Goal: Transaction & Acquisition: Download file/media

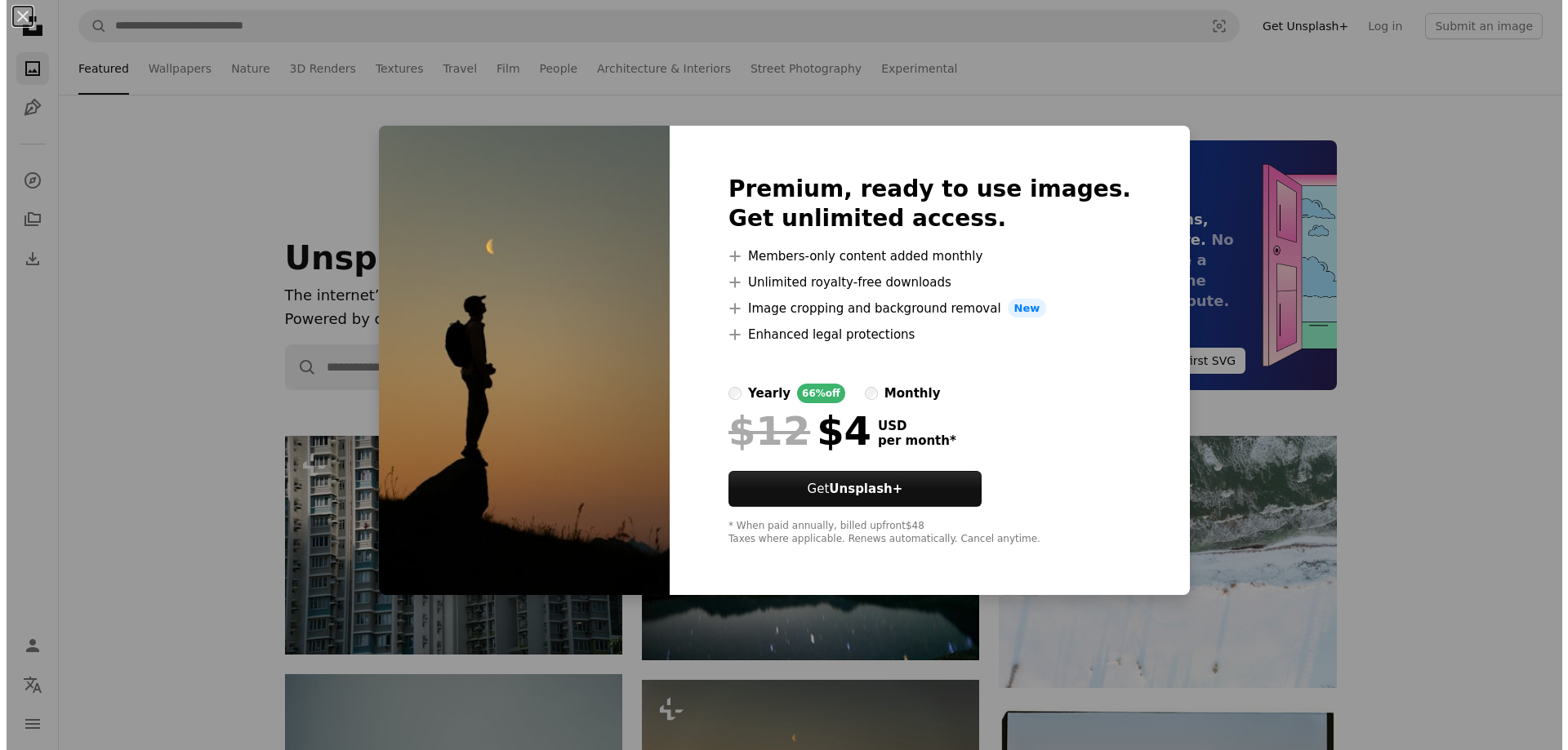
scroll to position [408, 0]
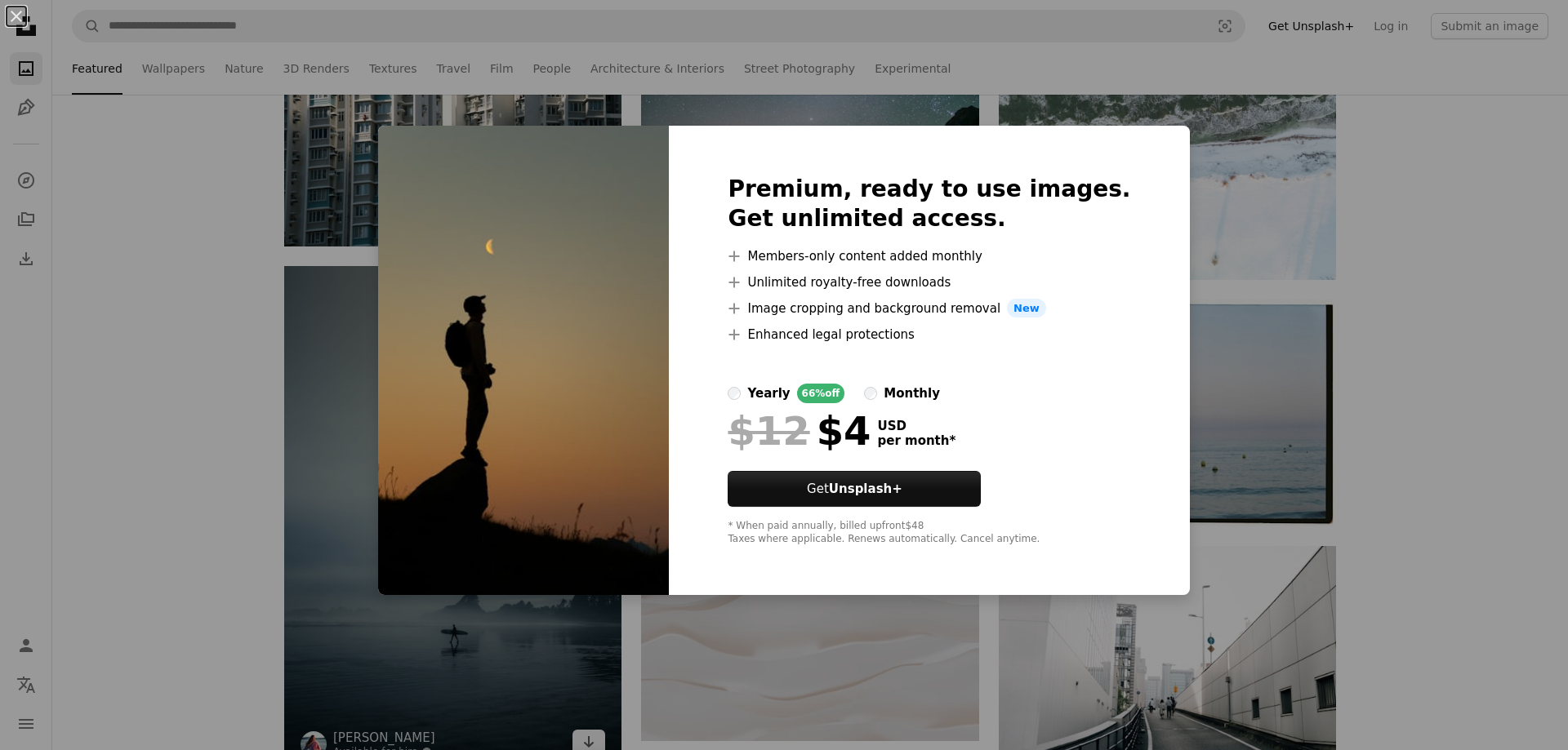
click at [598, 668] on div "An X shape Premium, ready to use images. Get unlimited access. A plus sign Memb…" at bounding box center [784, 375] width 1568 height 750
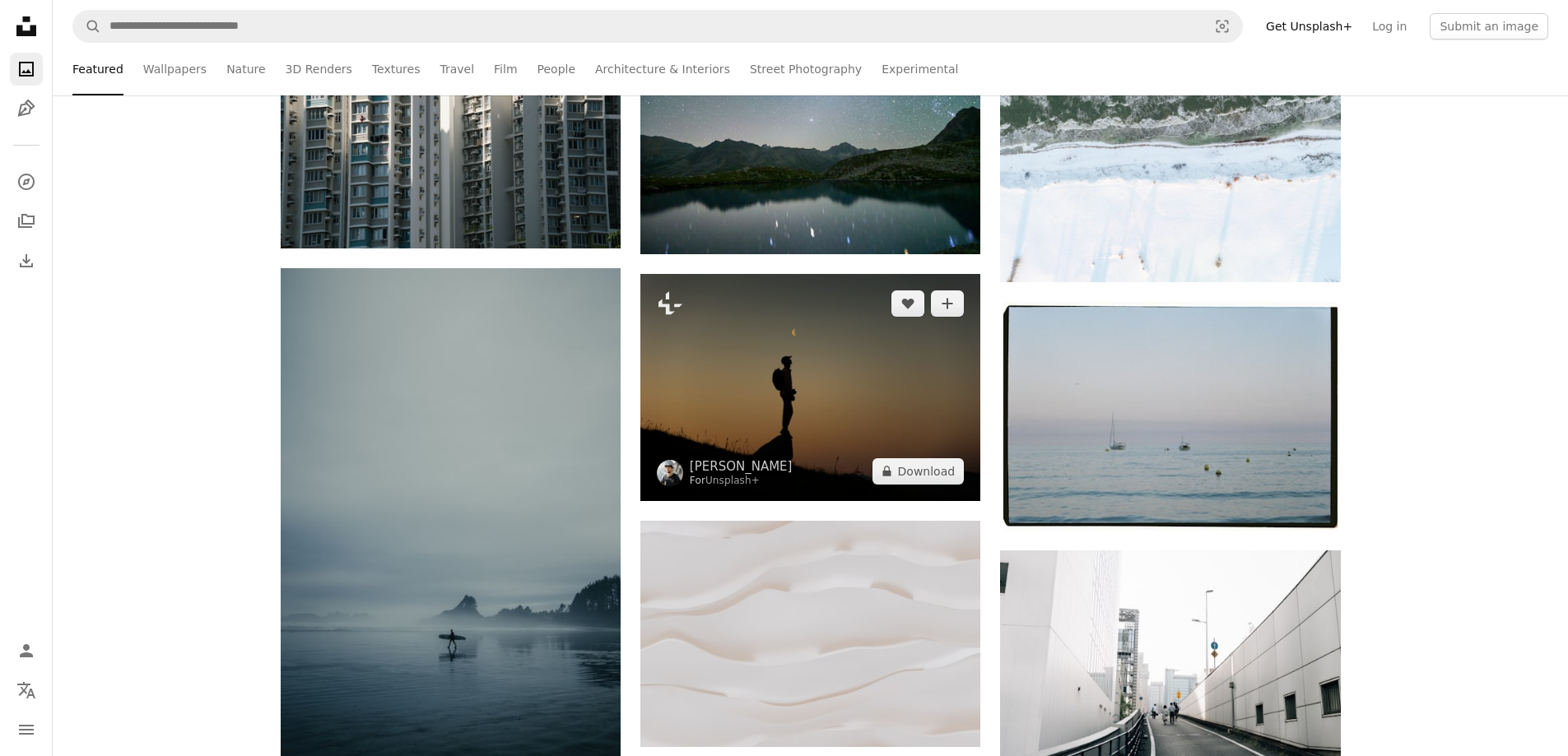
click at [783, 383] on img at bounding box center [810, 387] width 340 height 226
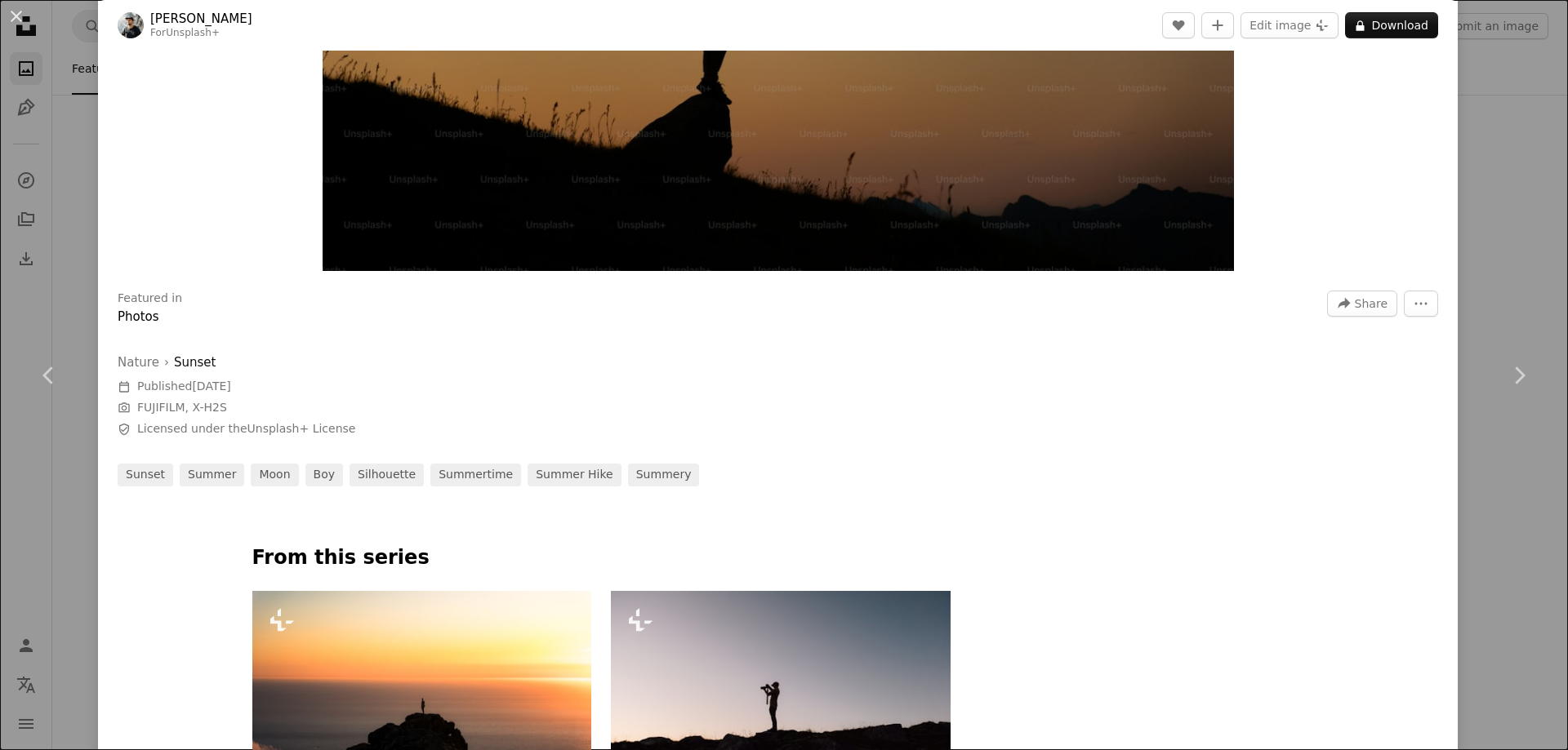
scroll to position [735, 0]
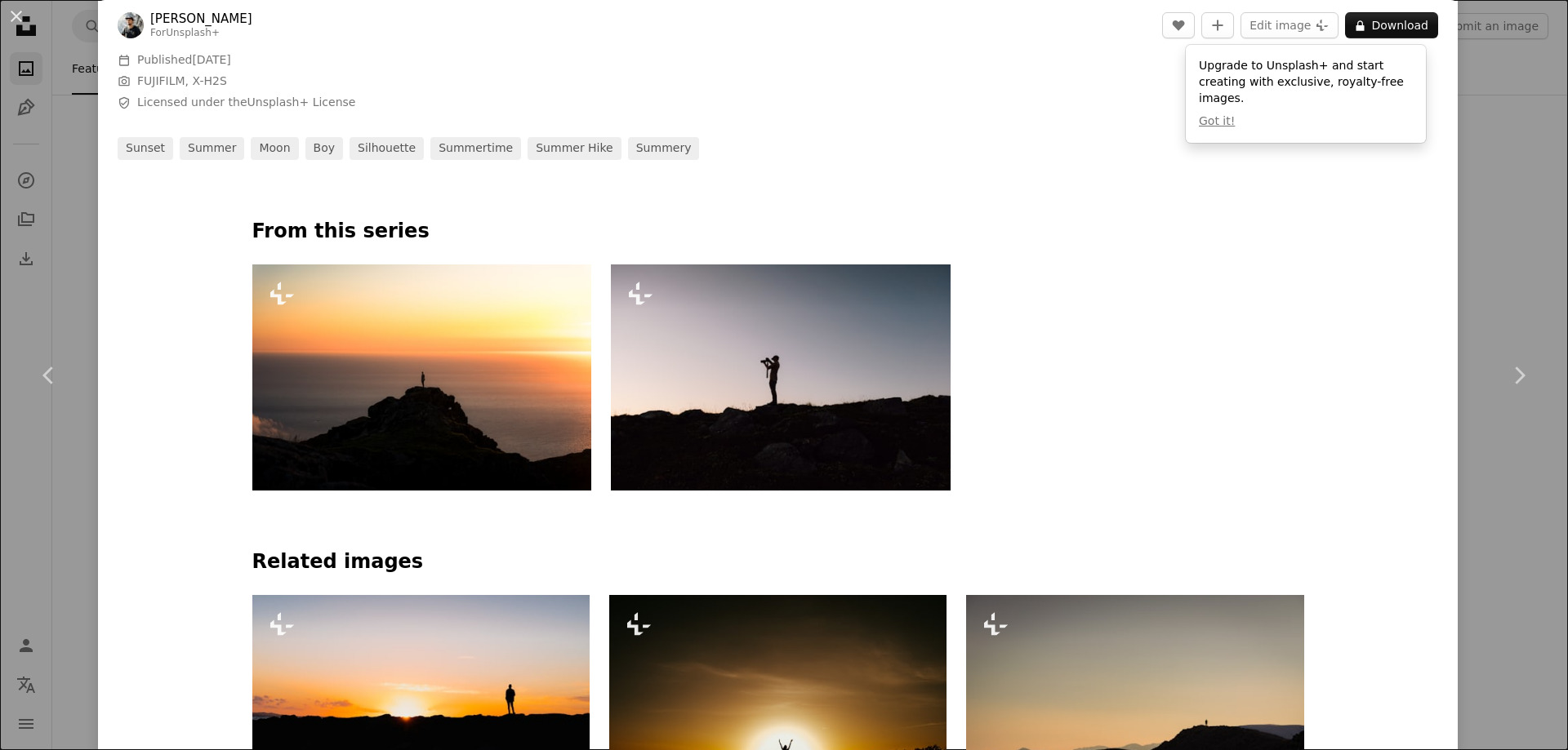
click at [742, 348] on img at bounding box center [781, 377] width 340 height 226
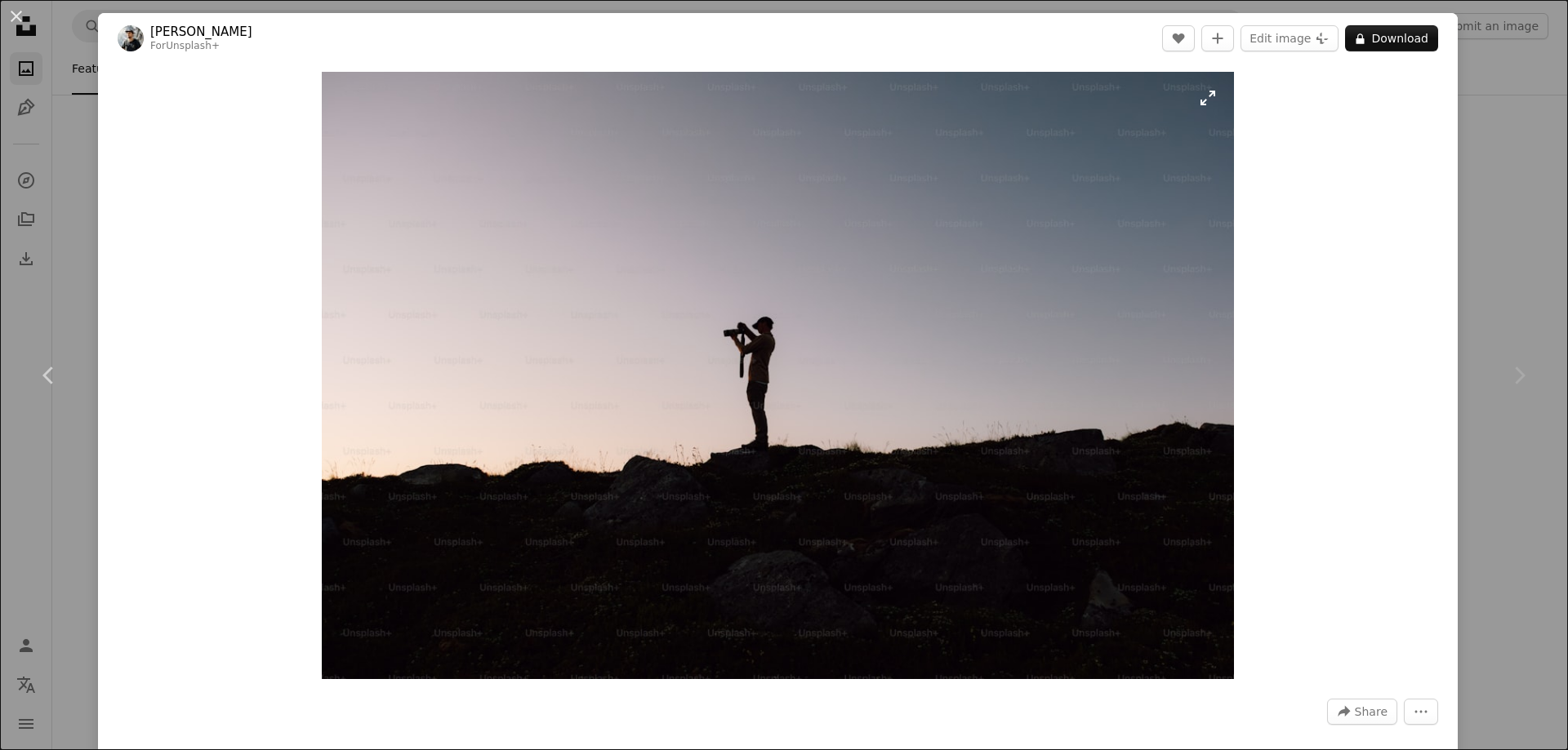
click at [805, 398] on img "Zoom in on this image" at bounding box center [777, 375] width 911 height 608
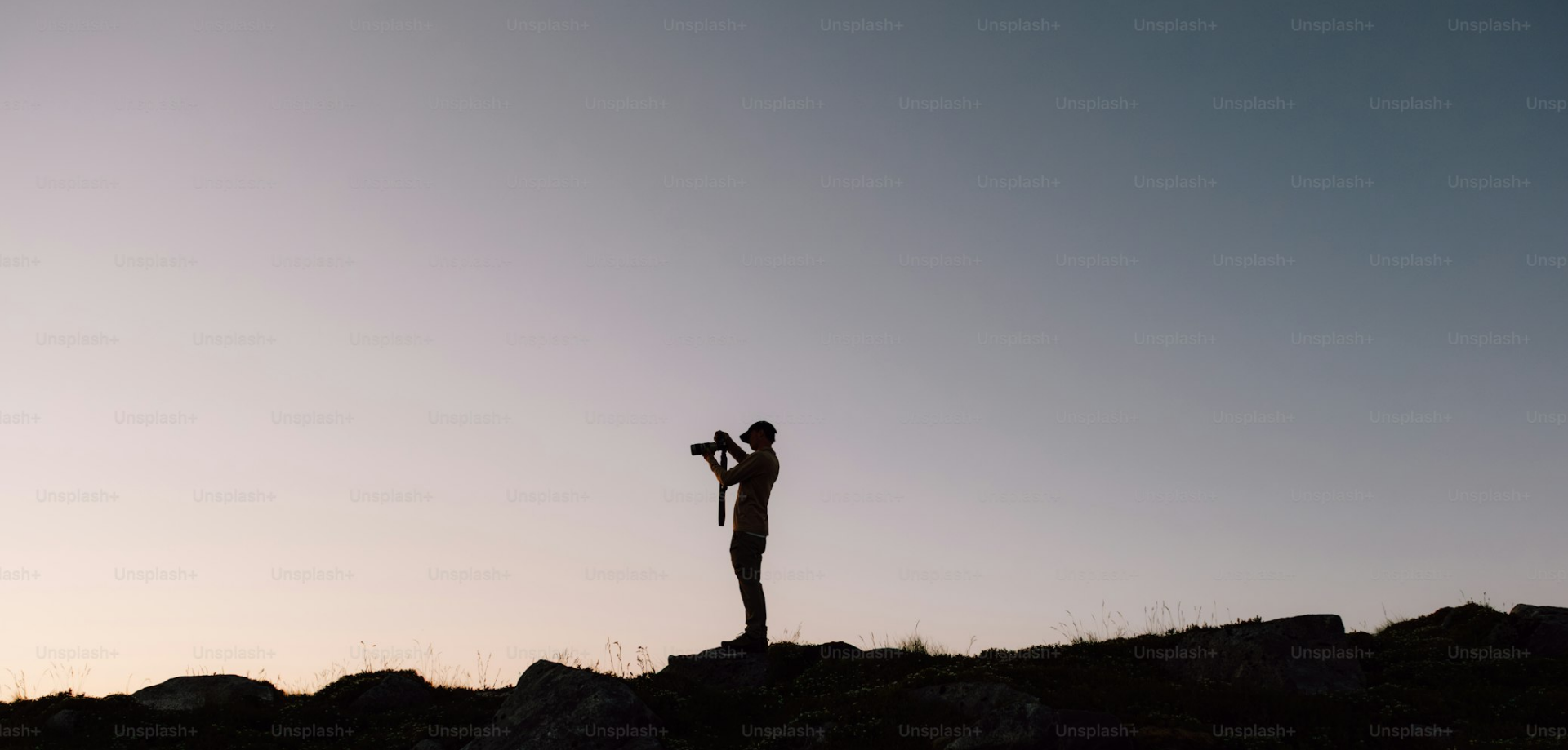
scroll to position [140, 0]
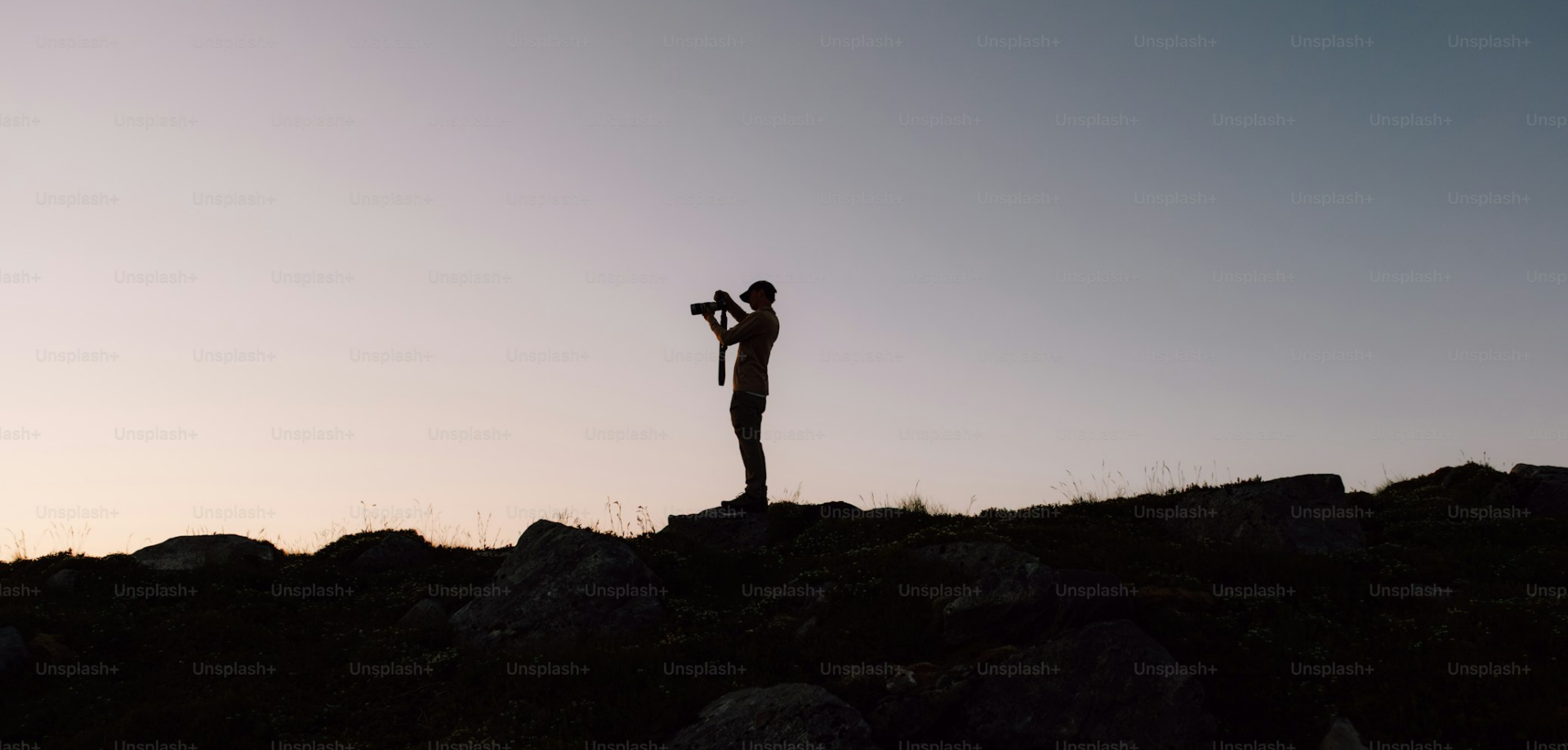
click at [805, 399] on img "Zoom out on this image" at bounding box center [784, 382] width 1570 height 1047
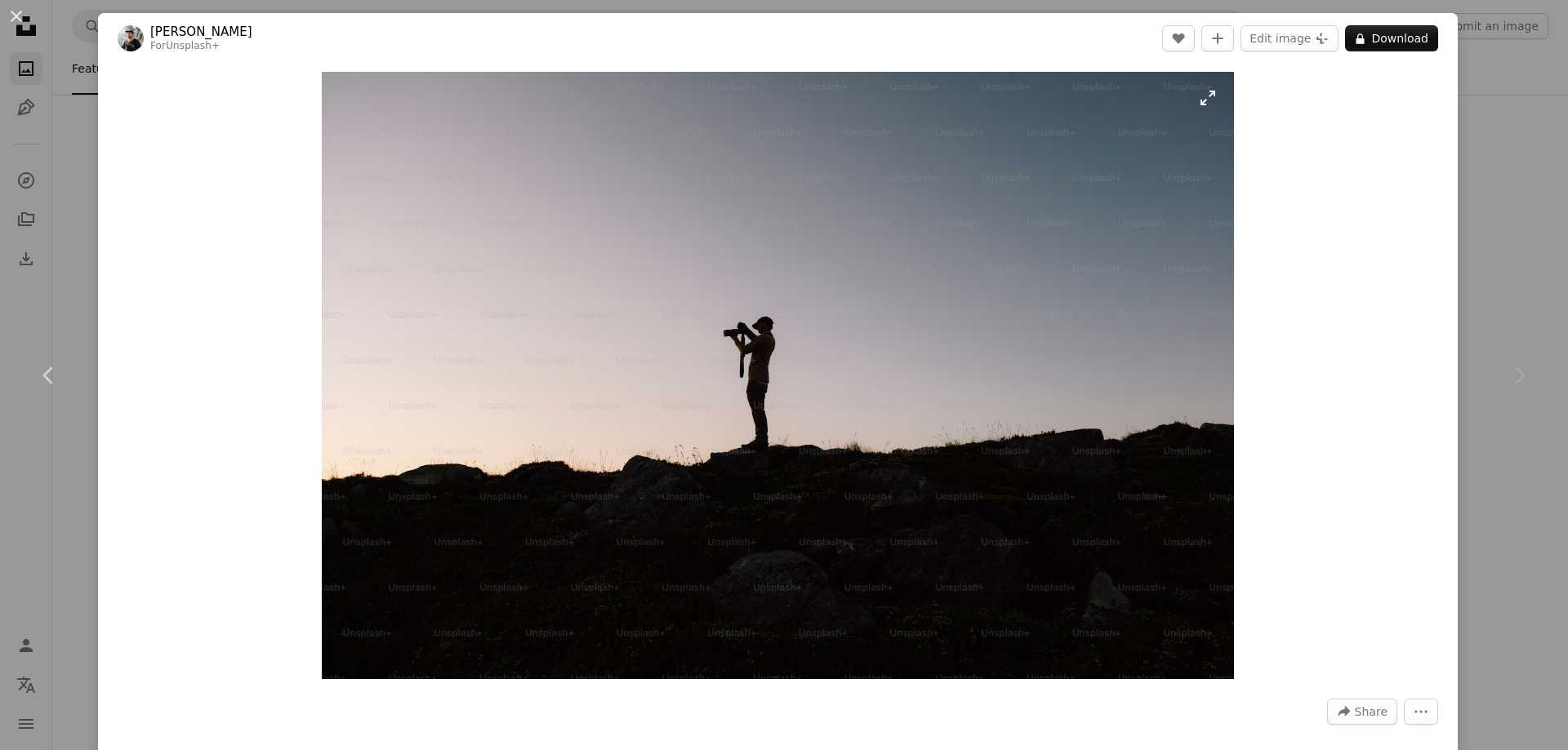
click at [801, 392] on img "Zoom in on this image" at bounding box center [777, 375] width 911 height 608
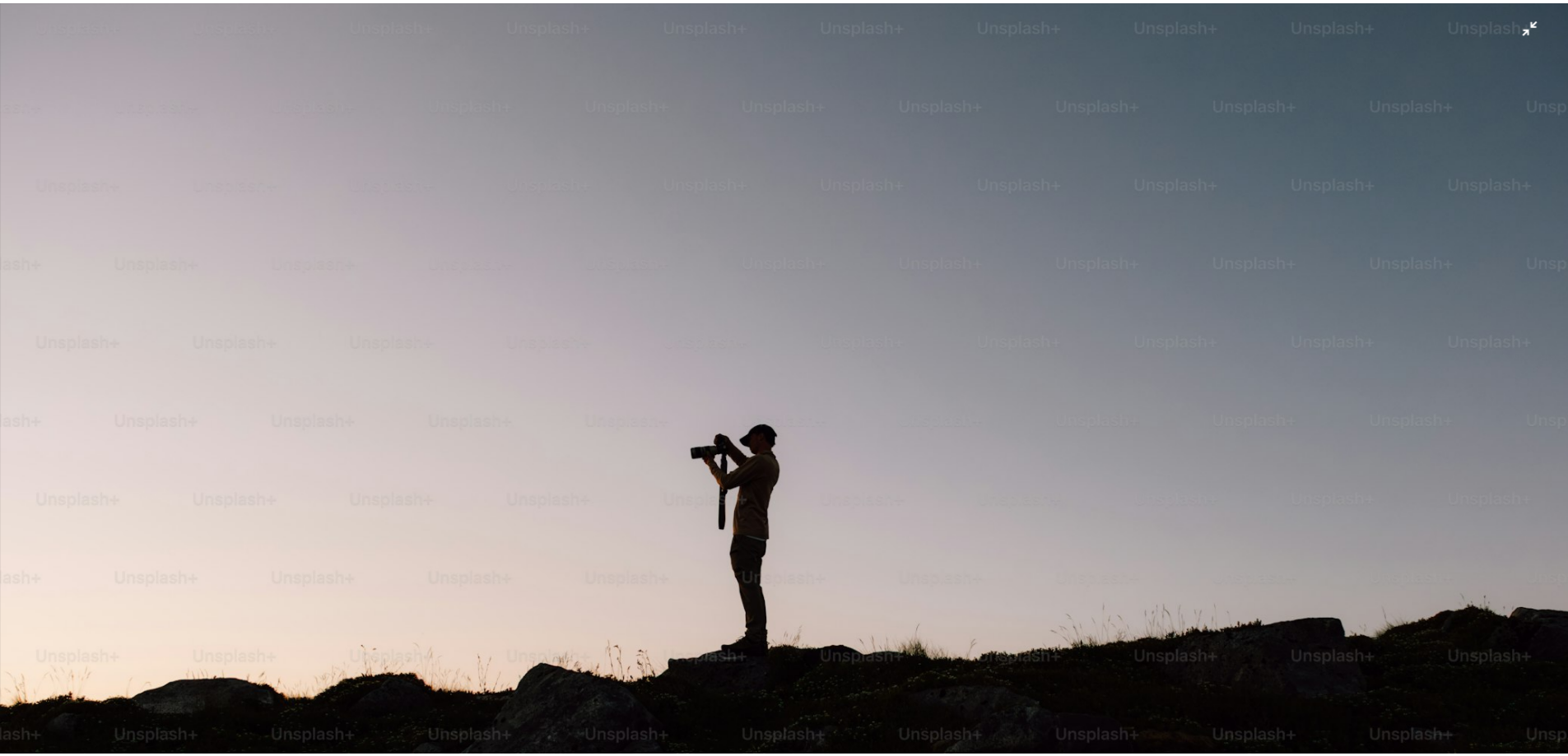
scroll to position [82, 0]
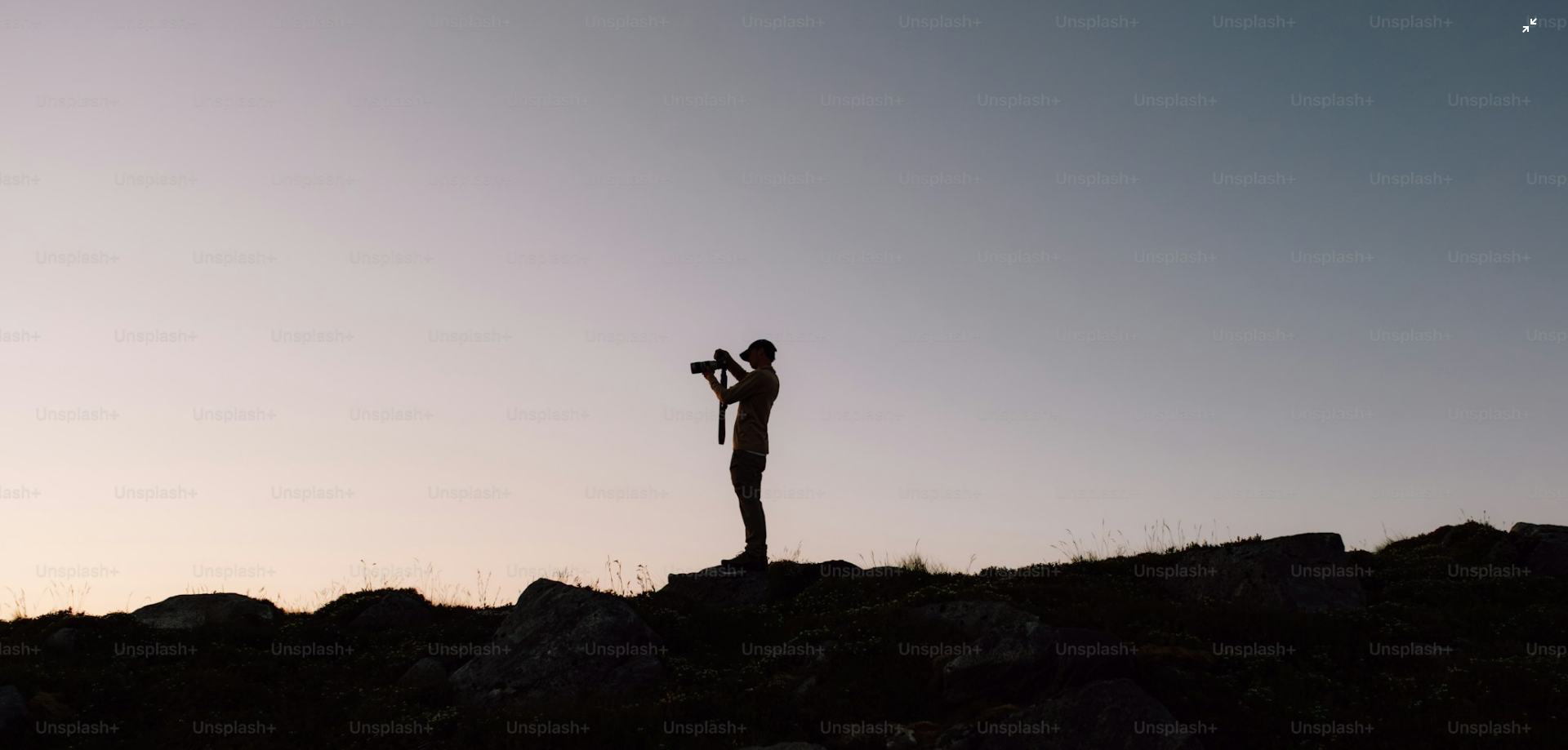
click at [1502, 50] on img "Zoom out on this image" at bounding box center [784, 440] width 1570 height 1047
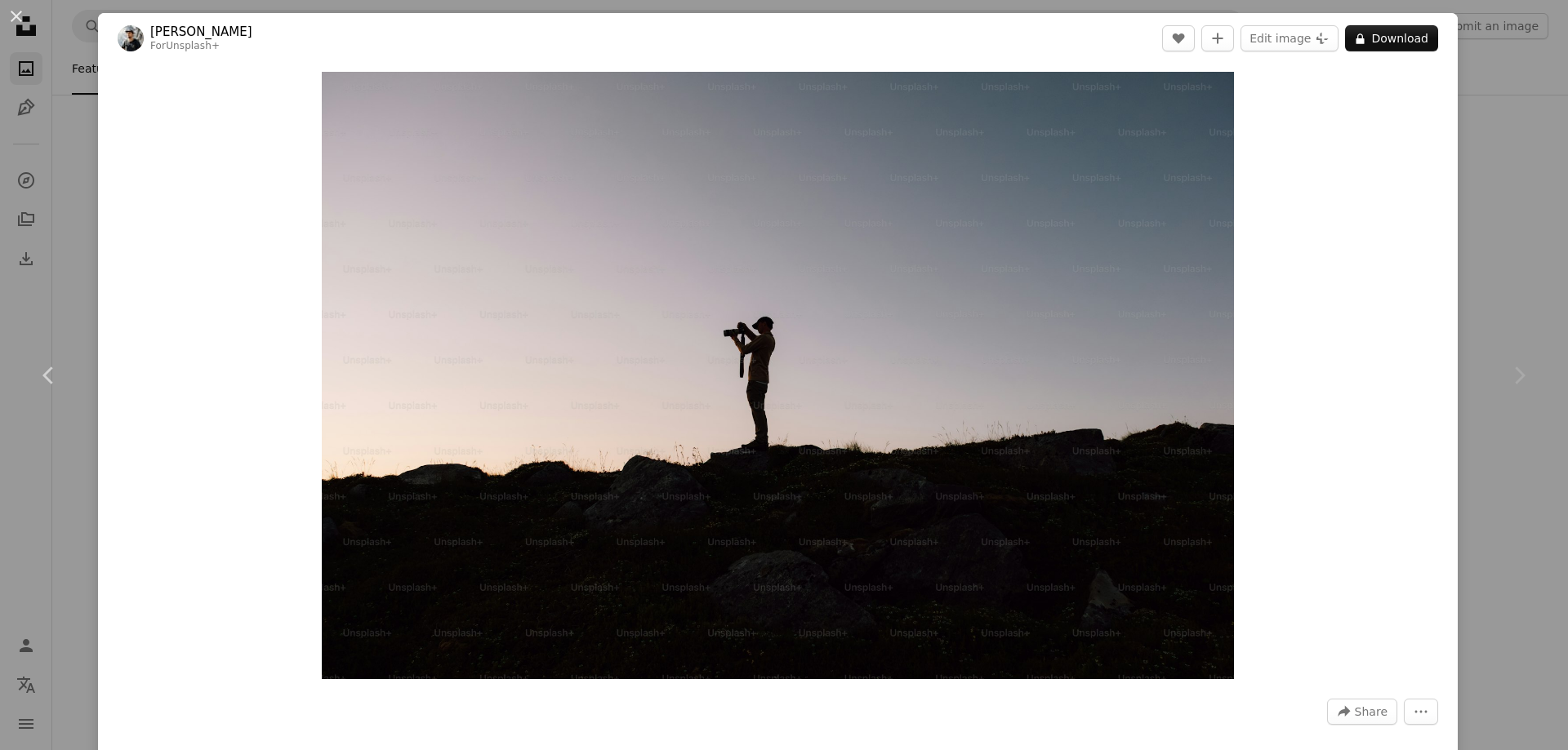
click at [1457, 145] on div "An X shape Chevron left Chevron right [PERSON_NAME] For Unsplash+ A heart A plu…" at bounding box center [784, 375] width 1568 height 750
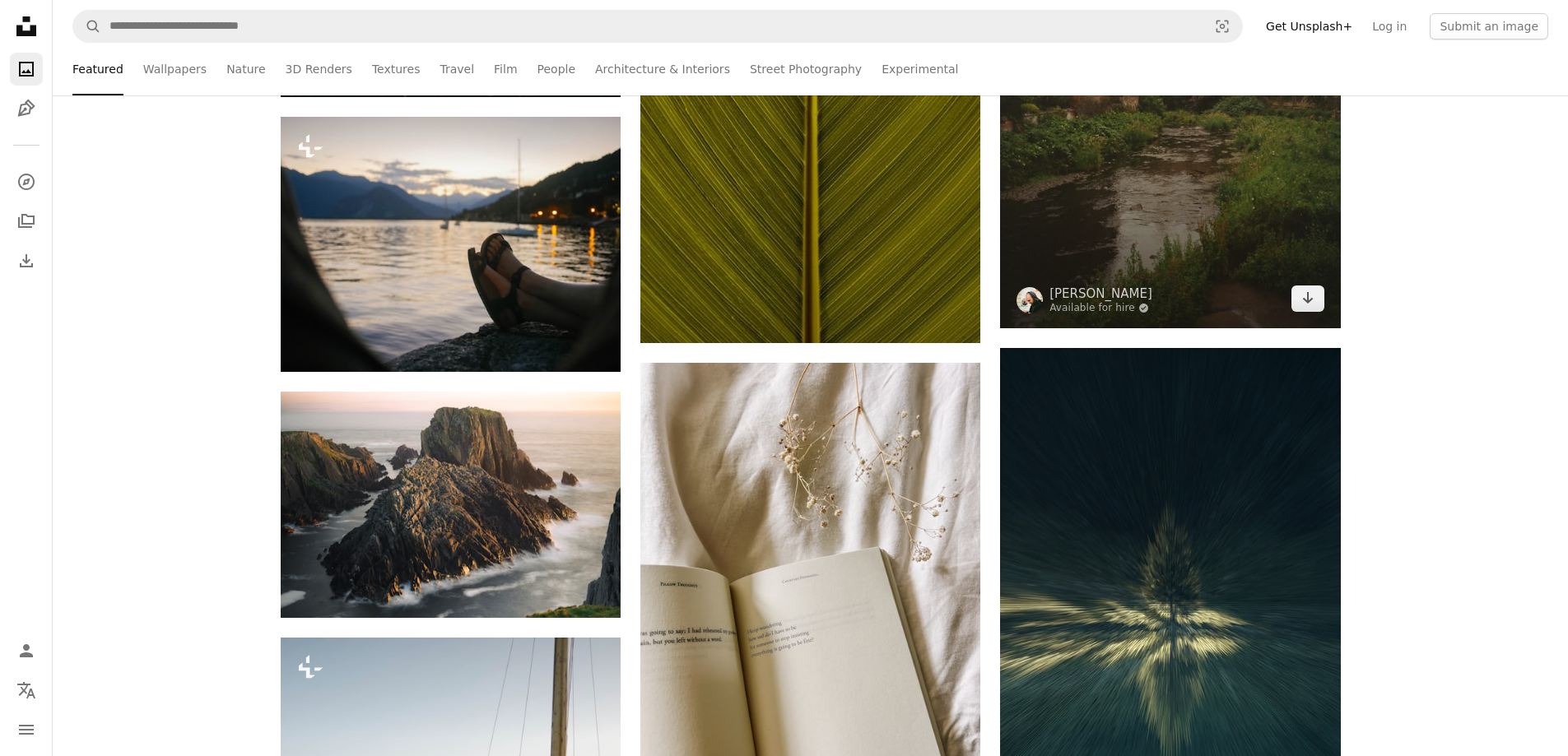
scroll to position [3539, 0]
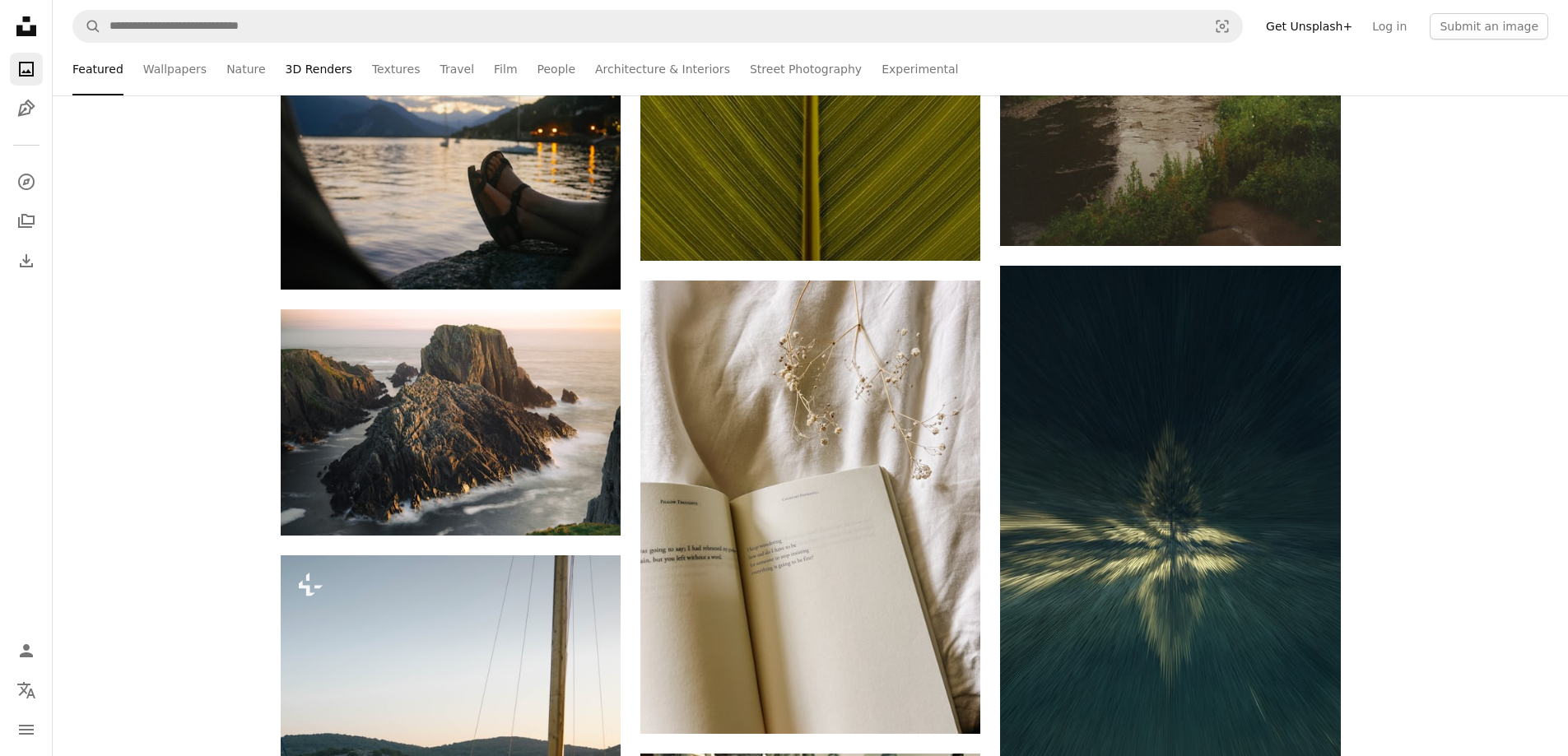
click at [286, 71] on link "3D Renders" at bounding box center [319, 69] width 66 height 52
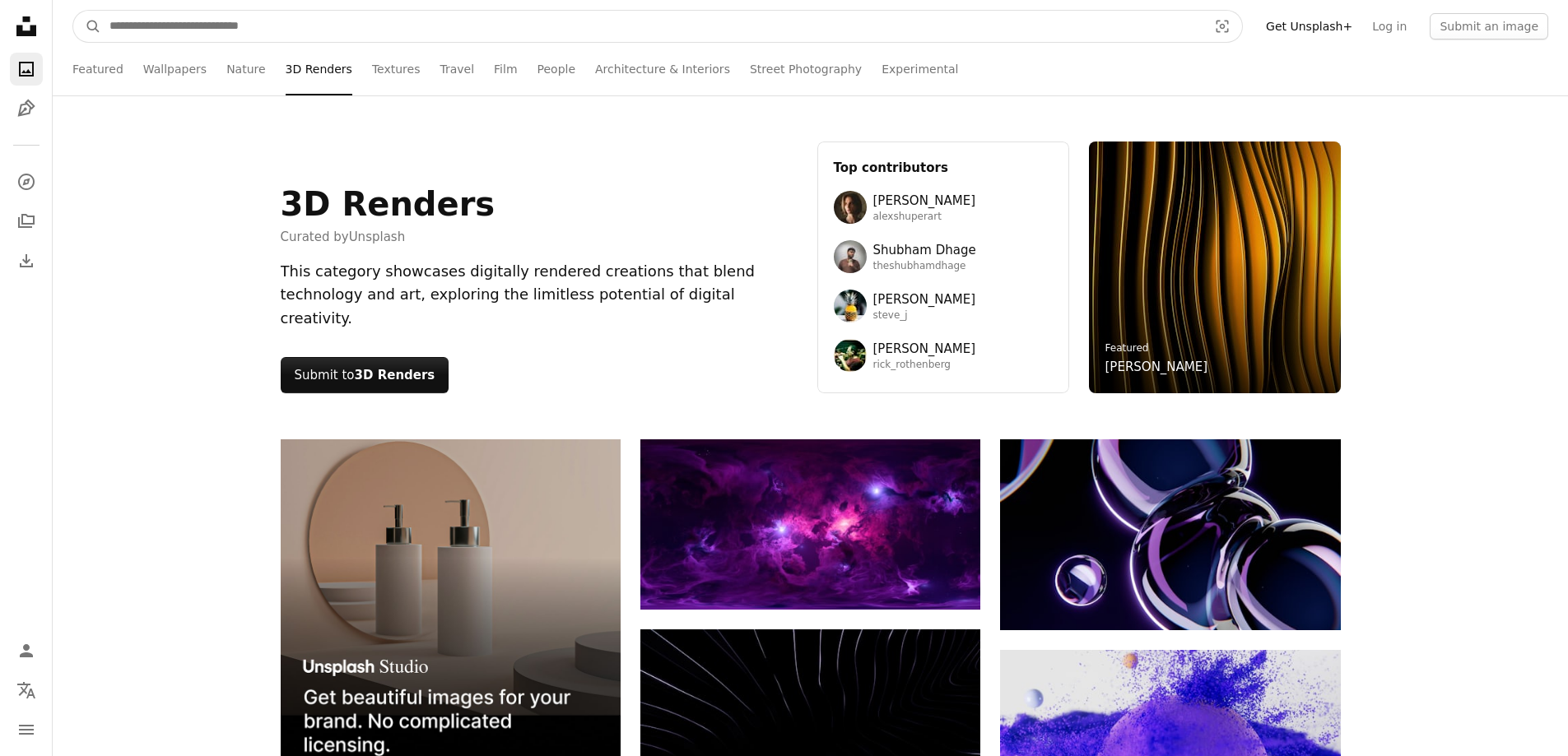
click at [267, 21] on input "Find visuals sitewide" at bounding box center [652, 26] width 1101 height 31
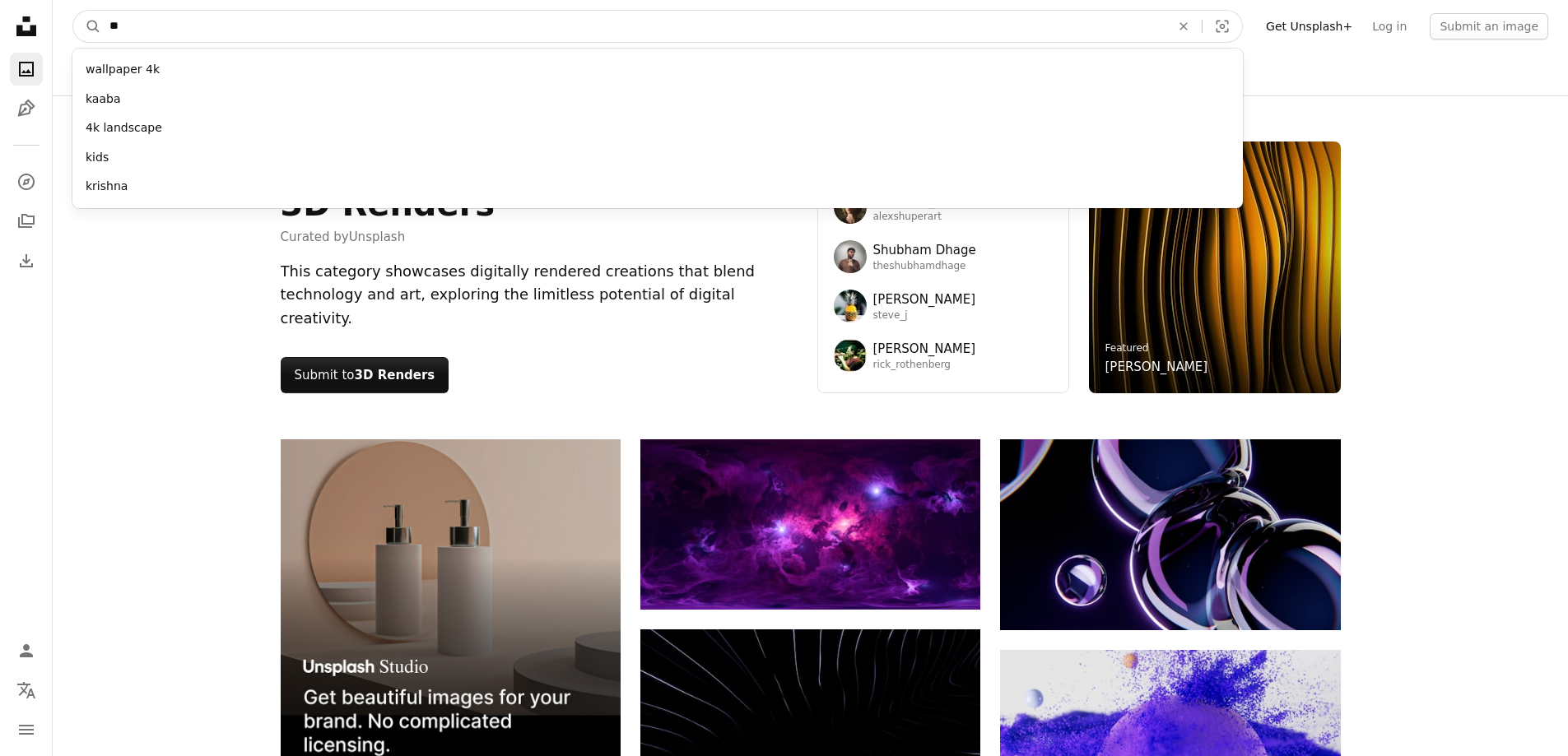
type input "**"
click at [73, 10] on button "A magnifying glass" at bounding box center [87, 26] width 28 height 31
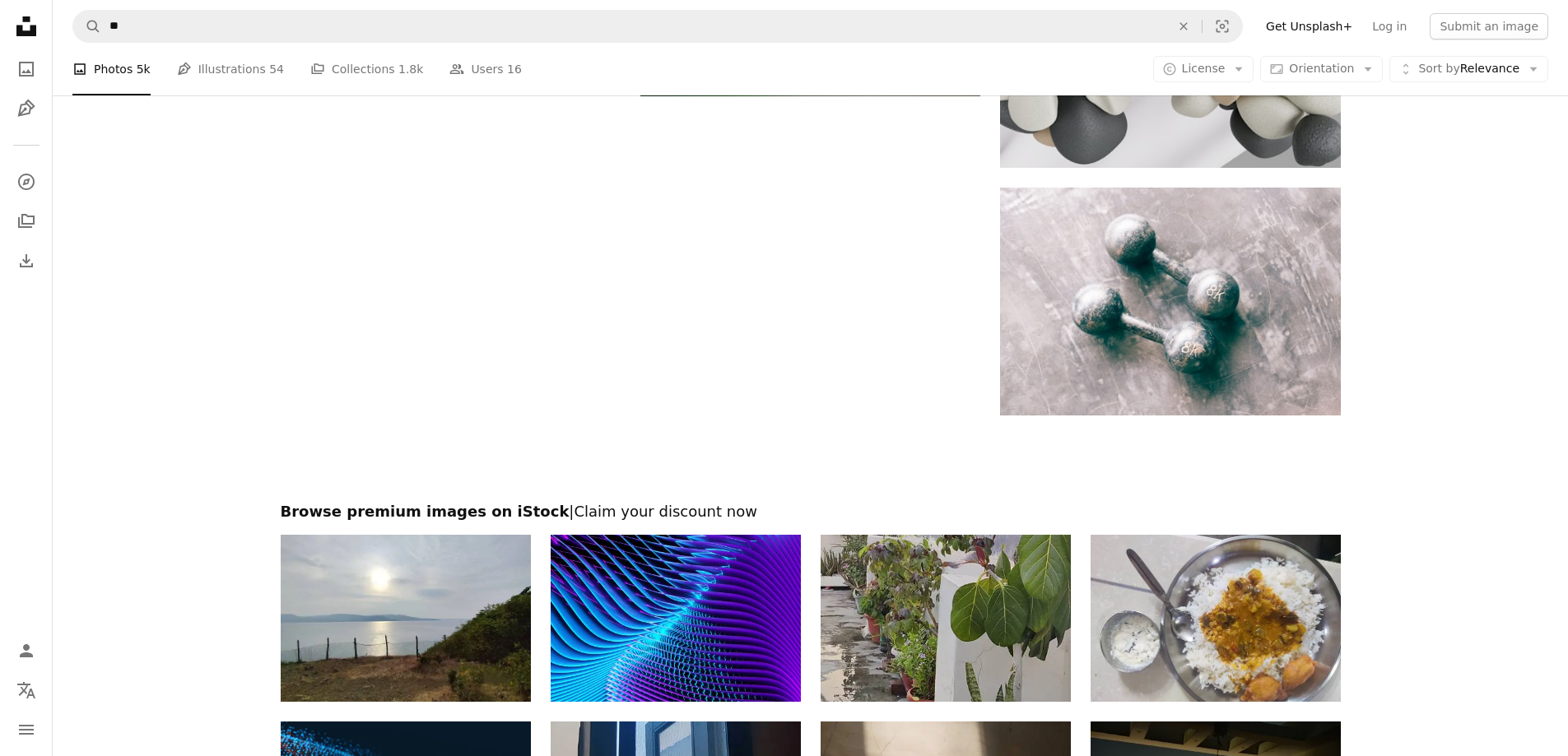
scroll to position [2716, 0]
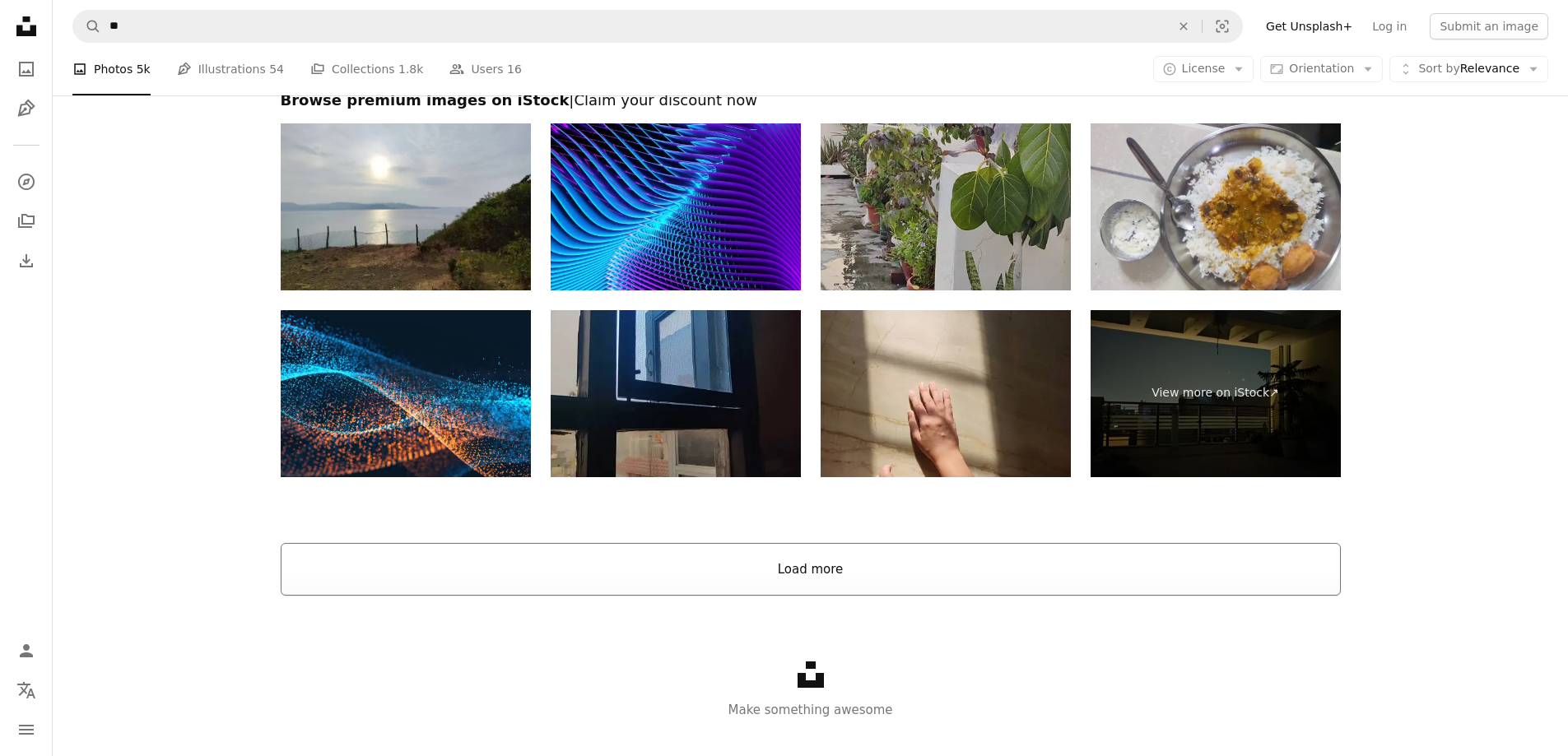
click at [938, 581] on button "Load more" at bounding box center [810, 570] width 1060 height 52
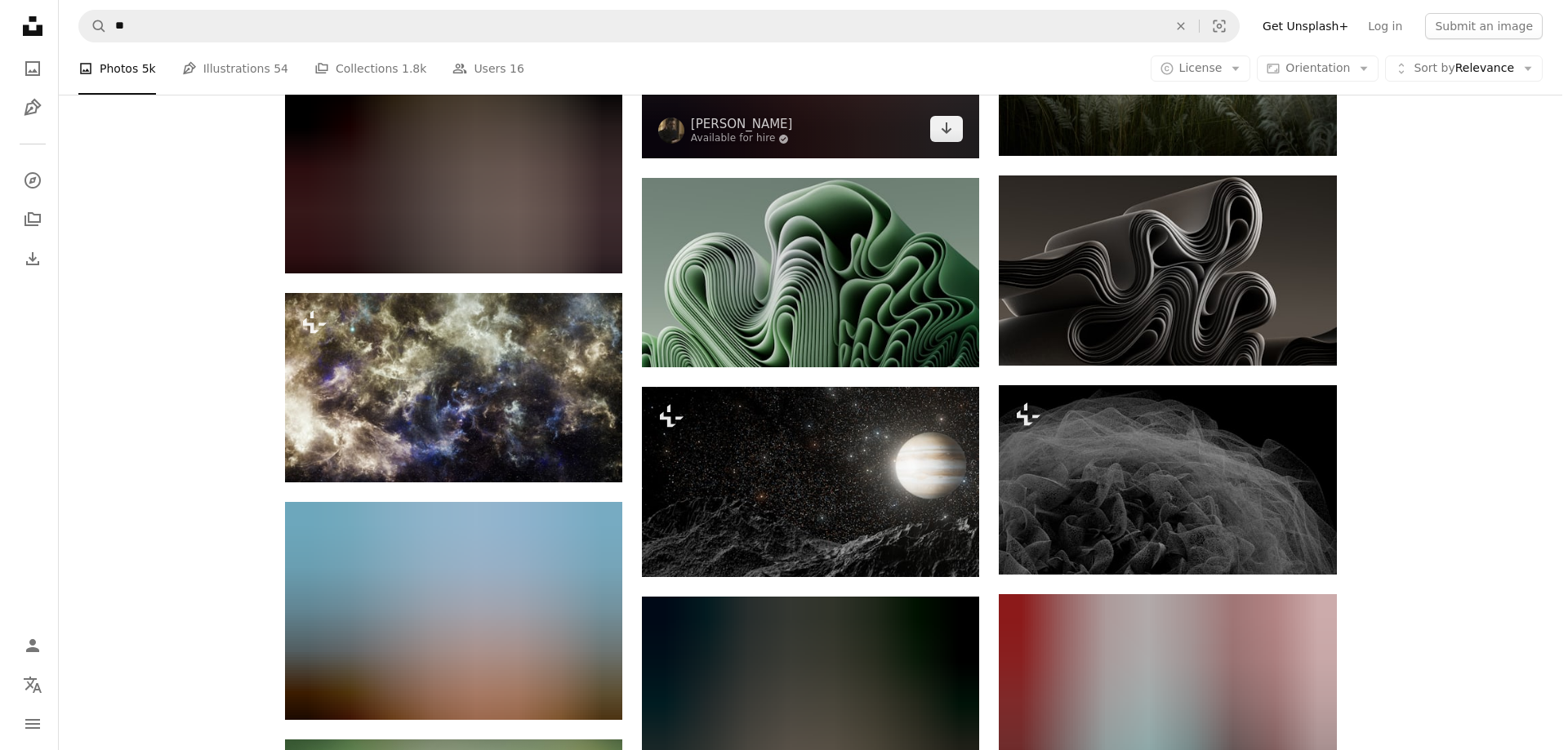
scroll to position [8818, 0]
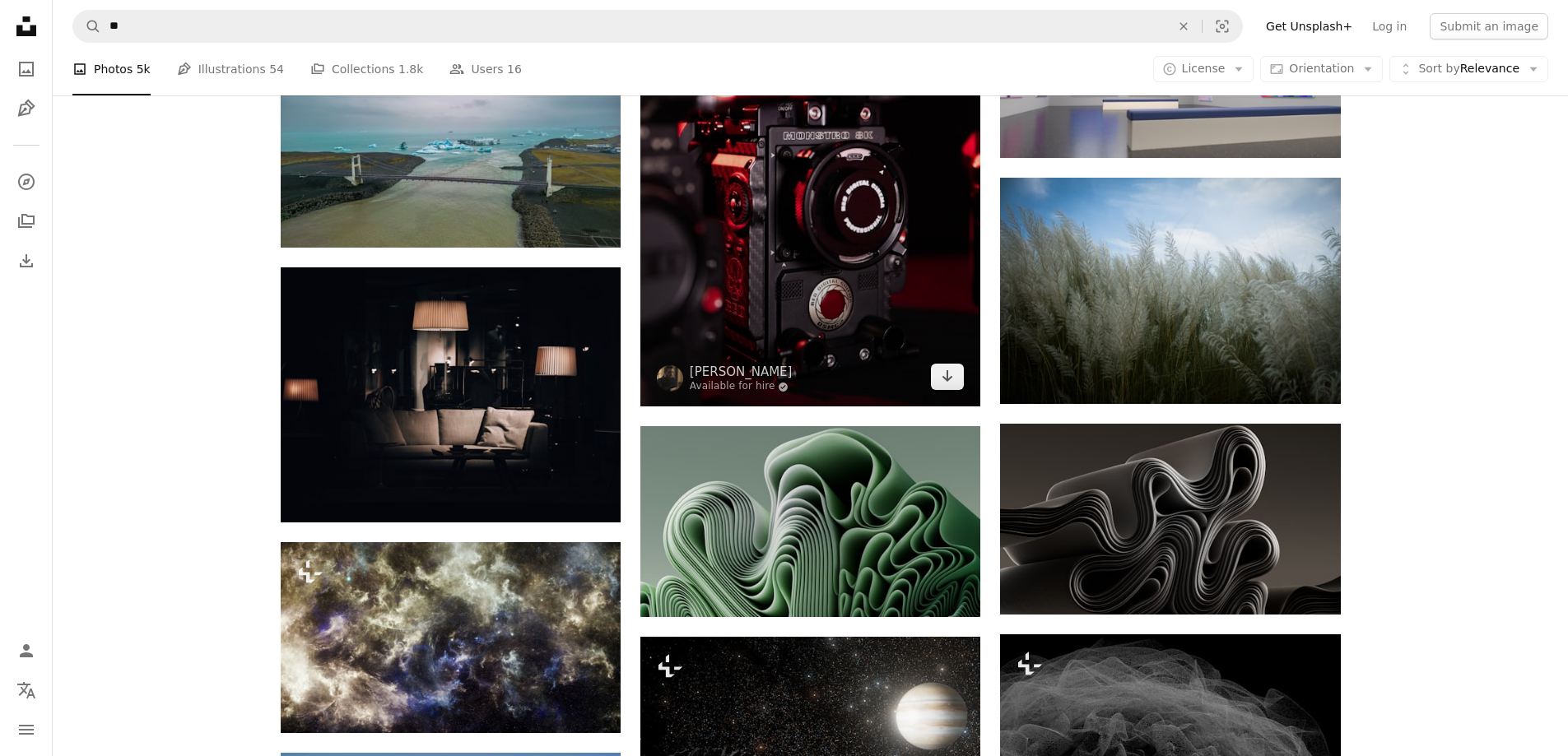
click at [843, 195] on img at bounding box center [810, 151] width 340 height 510
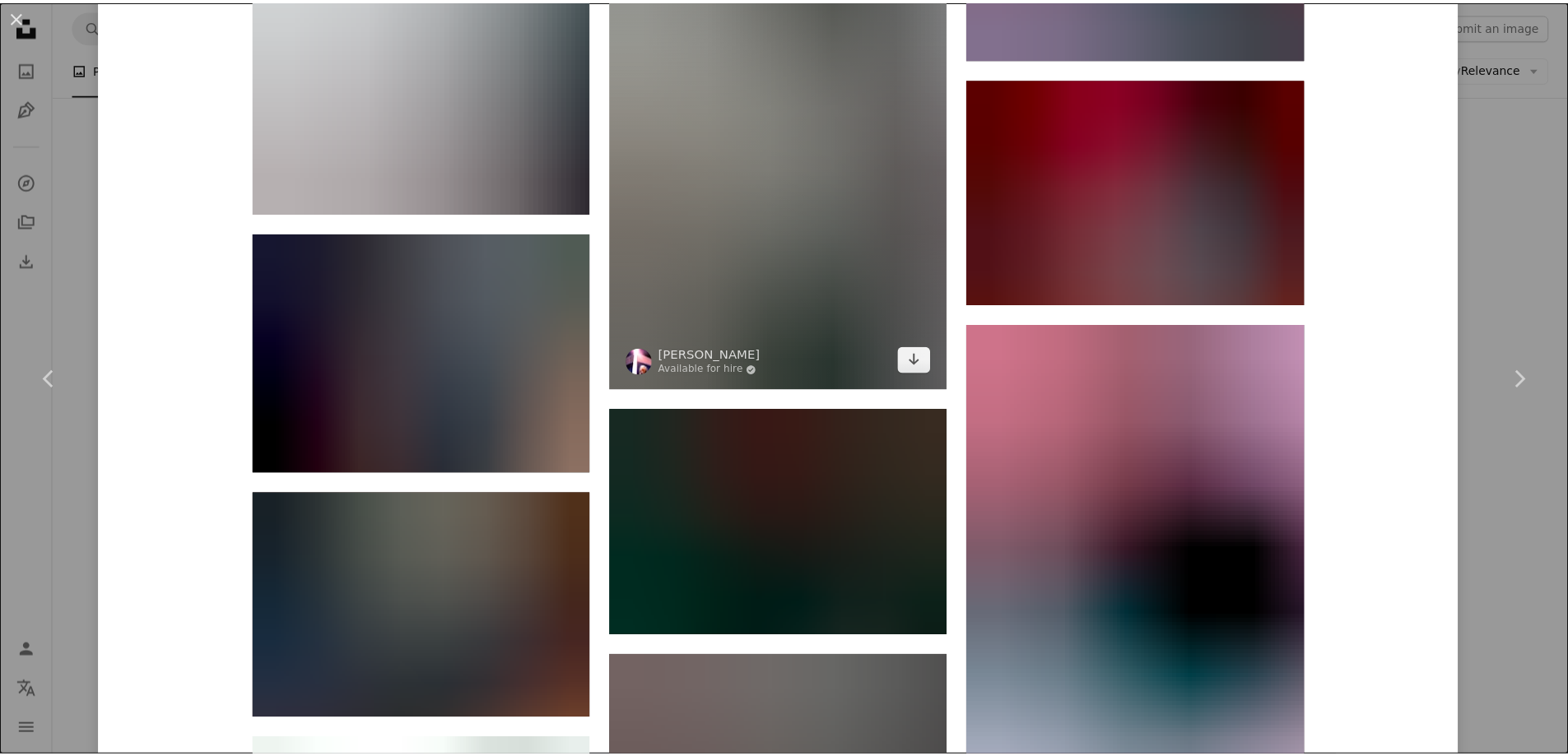
scroll to position [3950, 0]
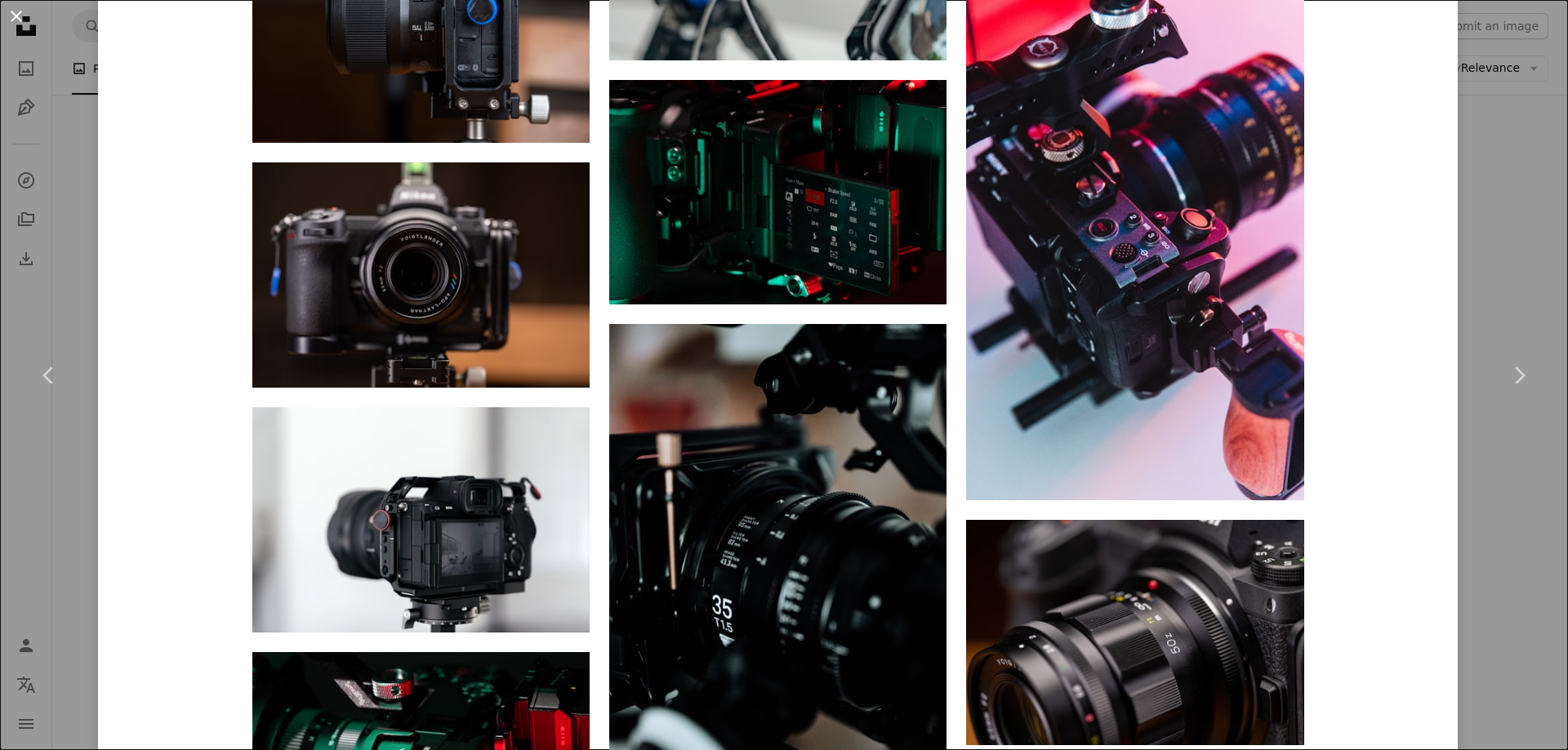
click at [7, 26] on button "An X shape" at bounding box center [16, 16] width 20 height 20
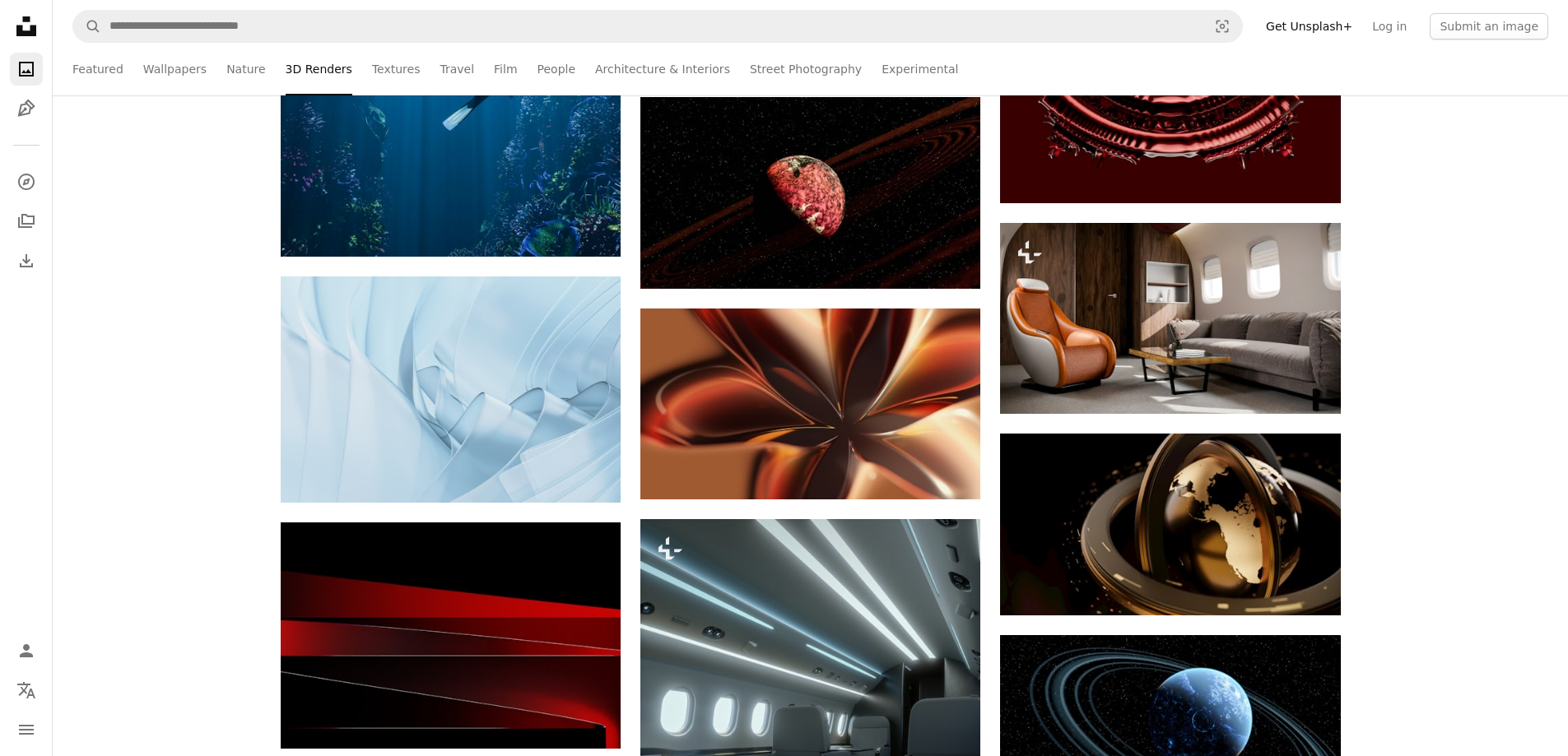
scroll to position [2881, 0]
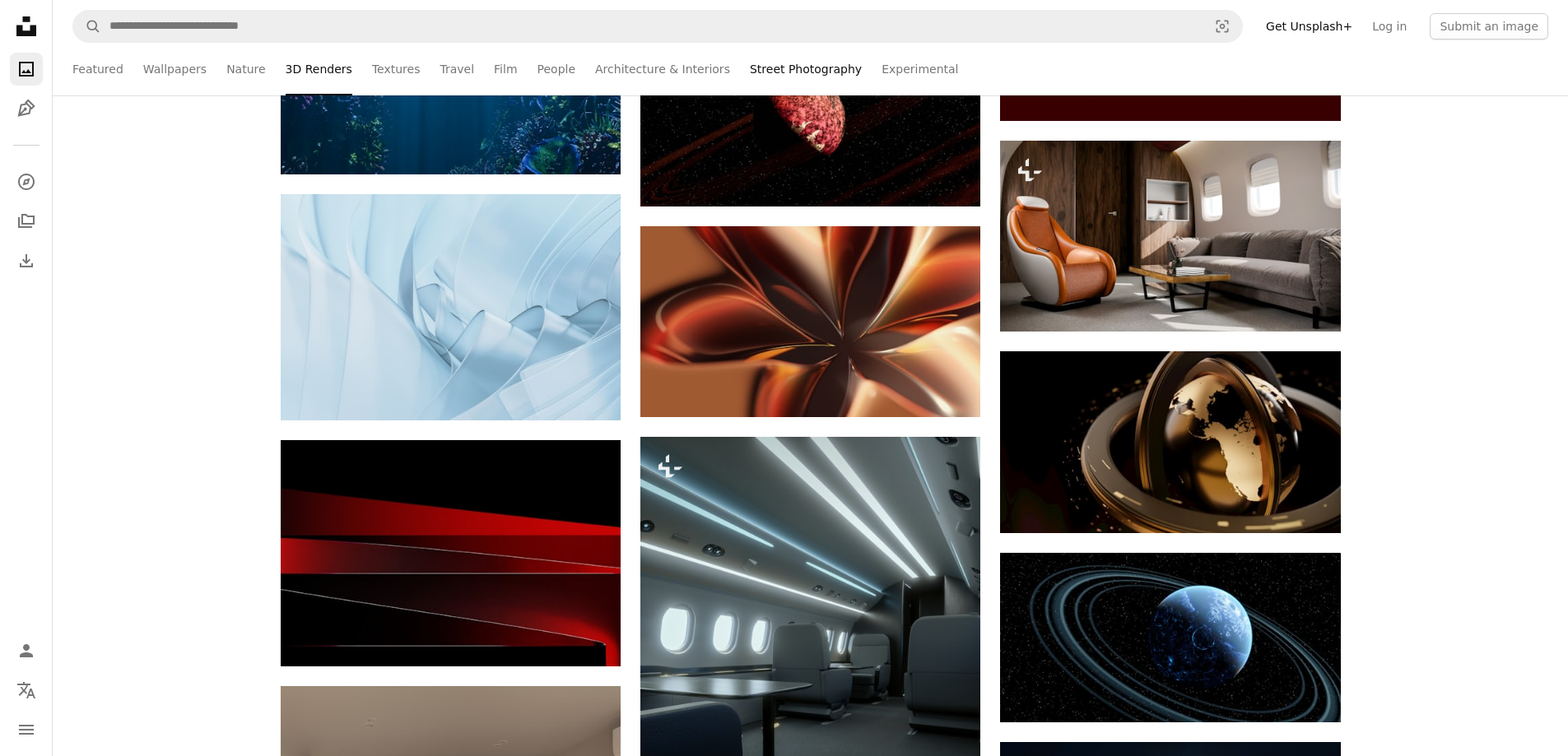
click at [770, 62] on link "Street Photography" at bounding box center [806, 69] width 112 height 52
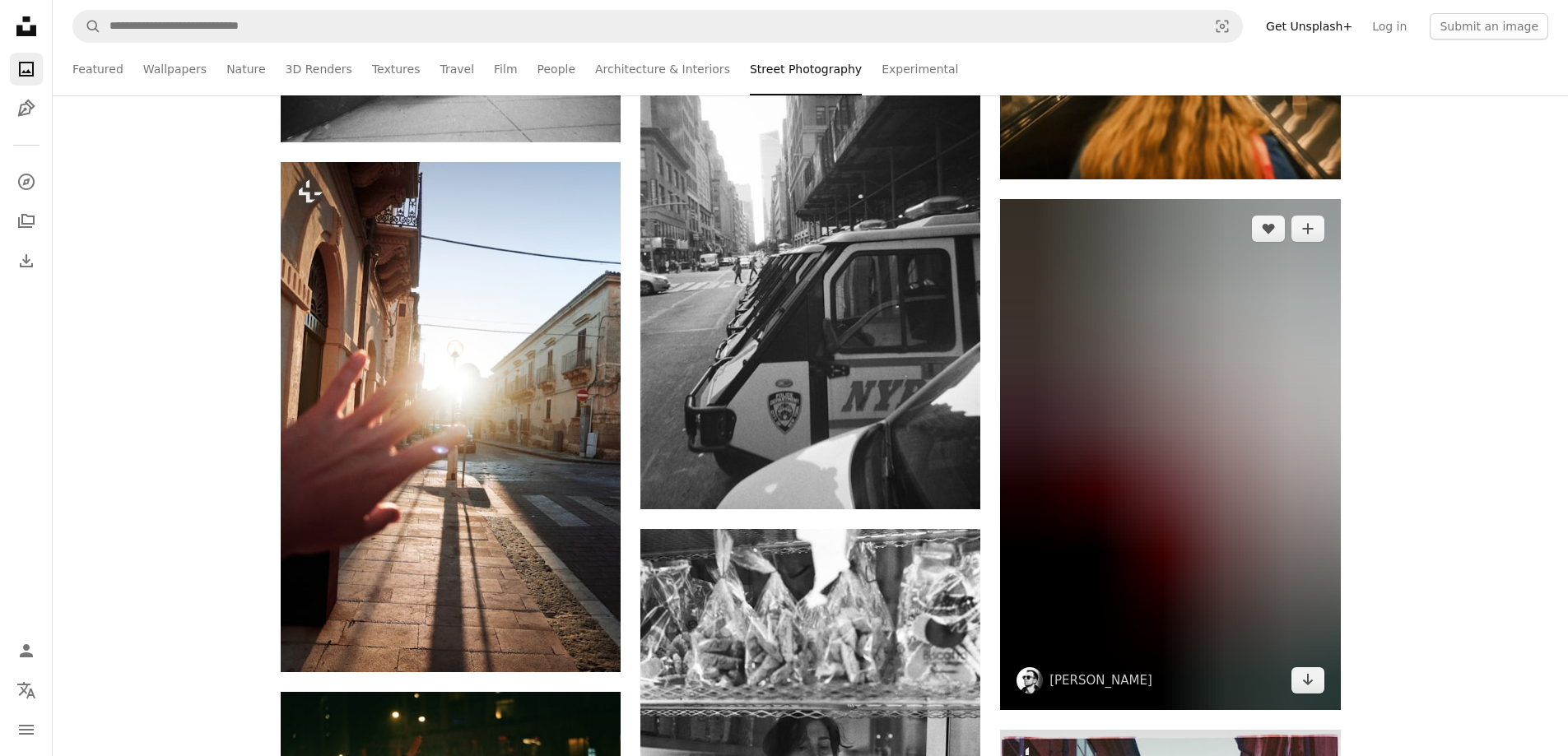
scroll to position [8313, 0]
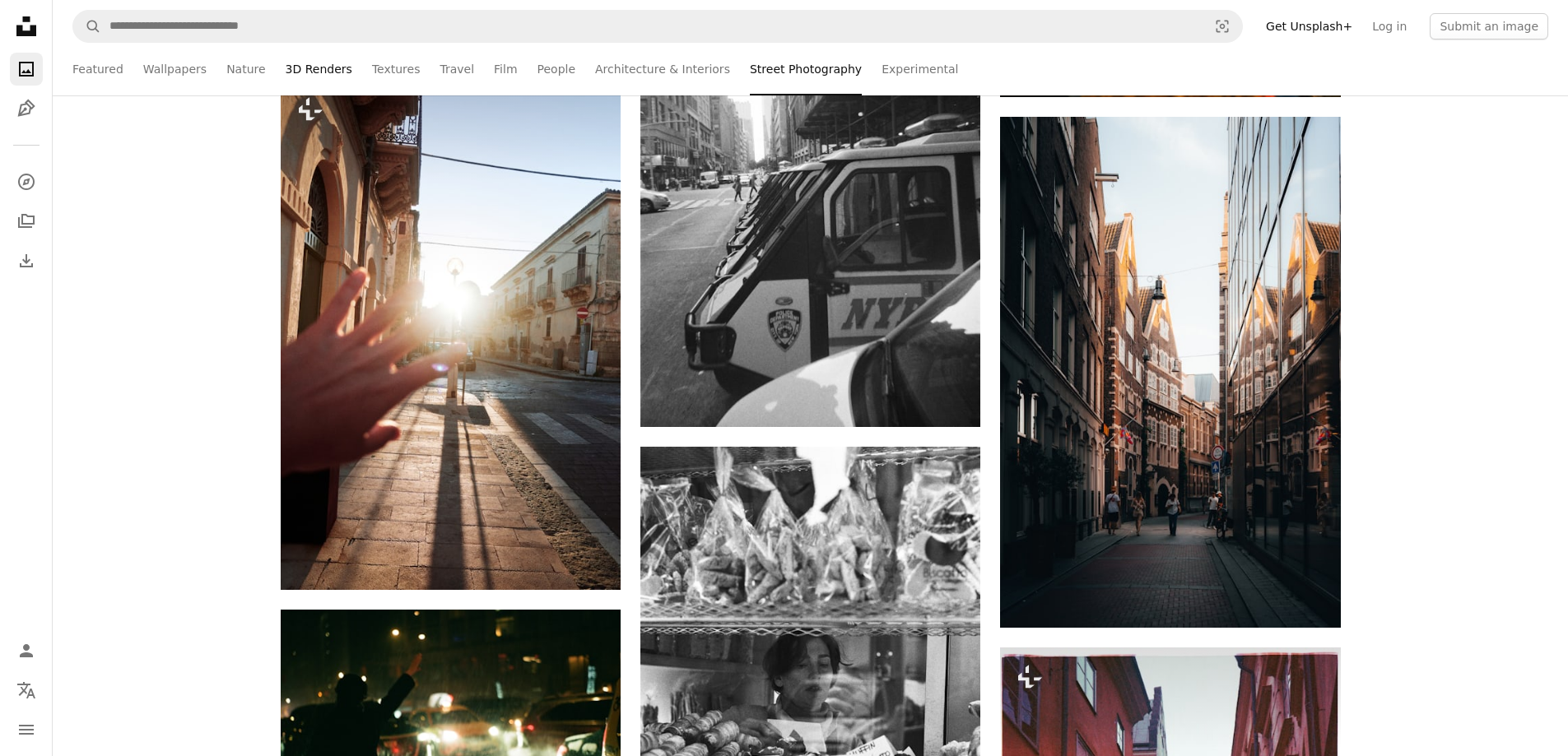
click at [314, 80] on link "3D Renders" at bounding box center [319, 69] width 66 height 52
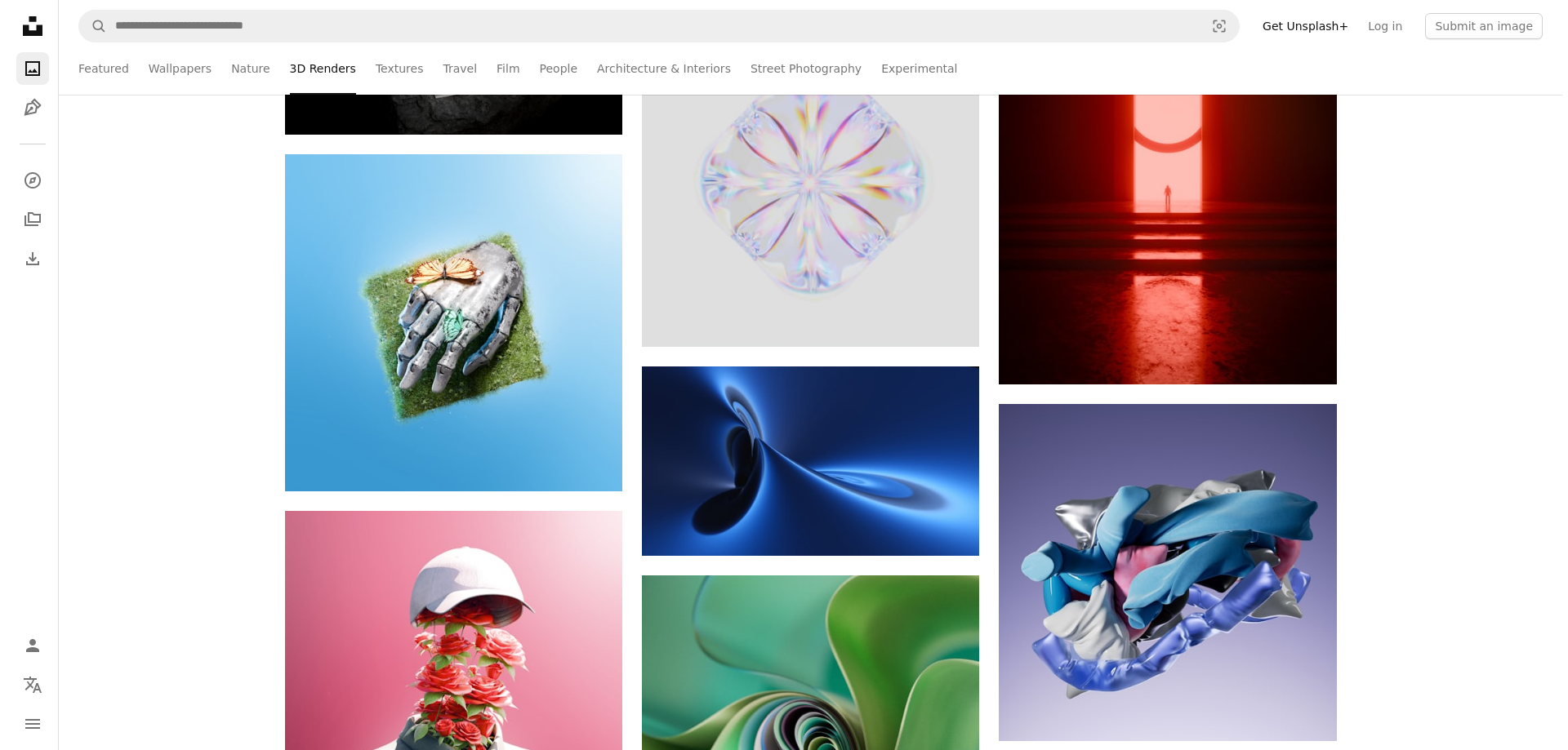
scroll to position [13554, 0]
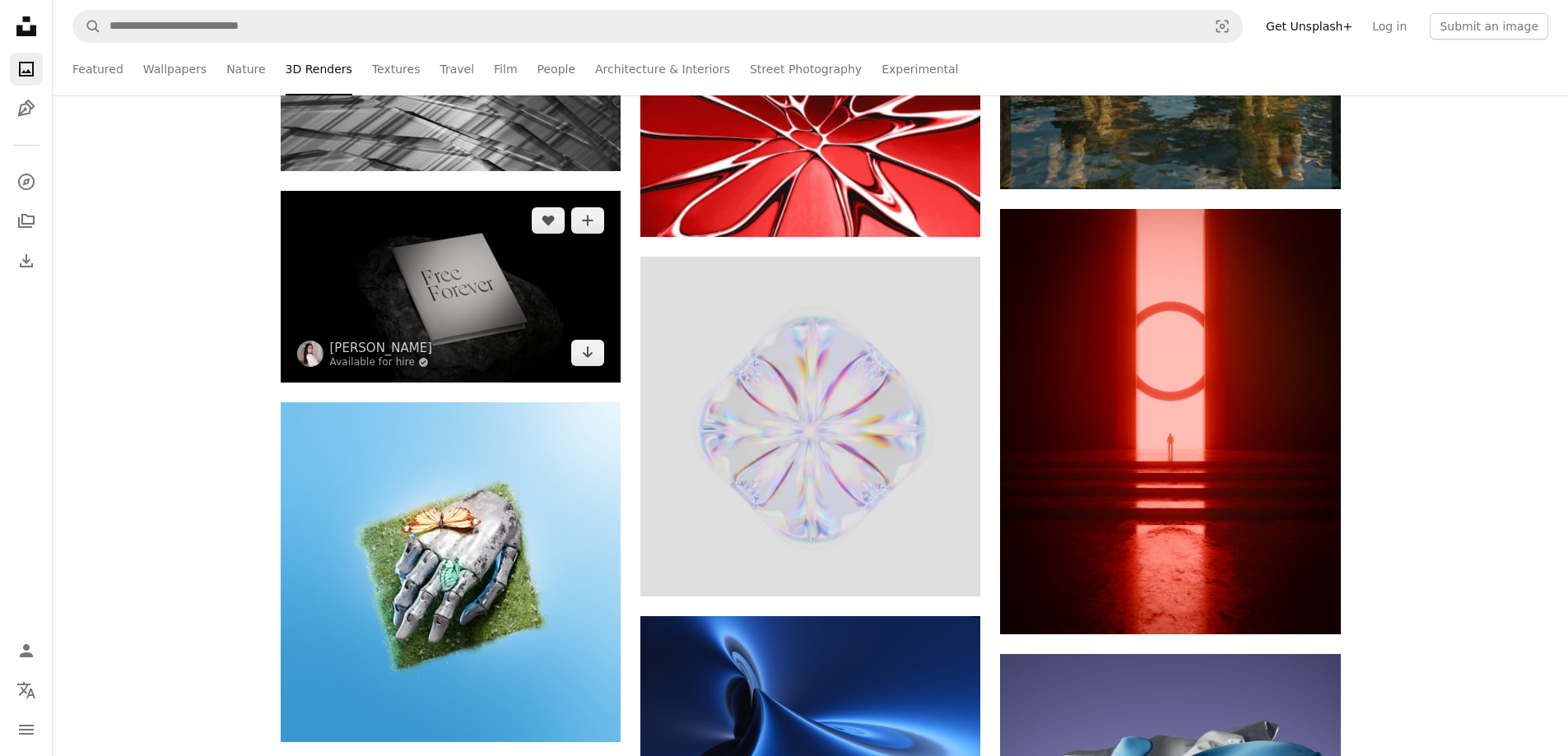
click at [566, 283] on img at bounding box center [450, 286] width 340 height 191
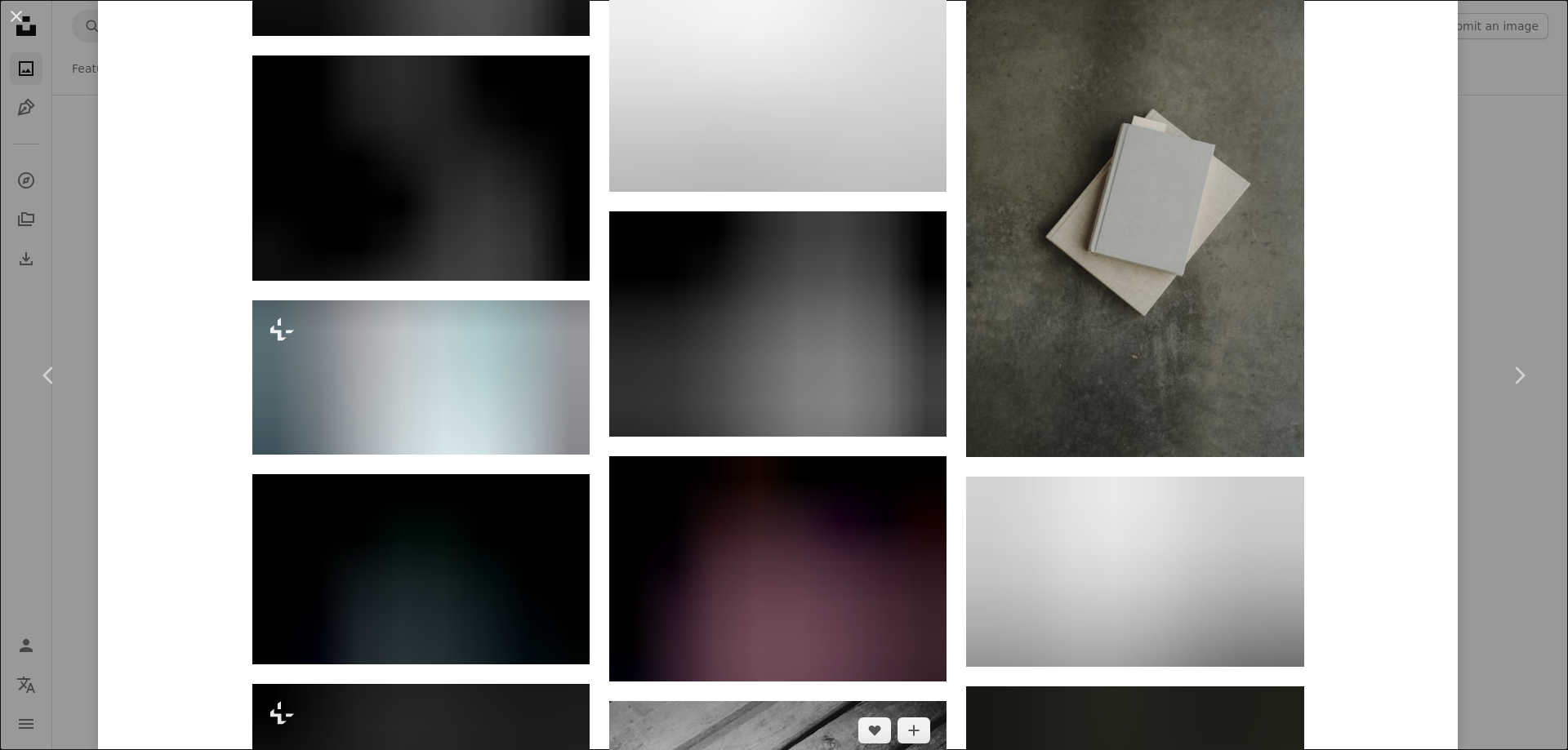
scroll to position [7222, 0]
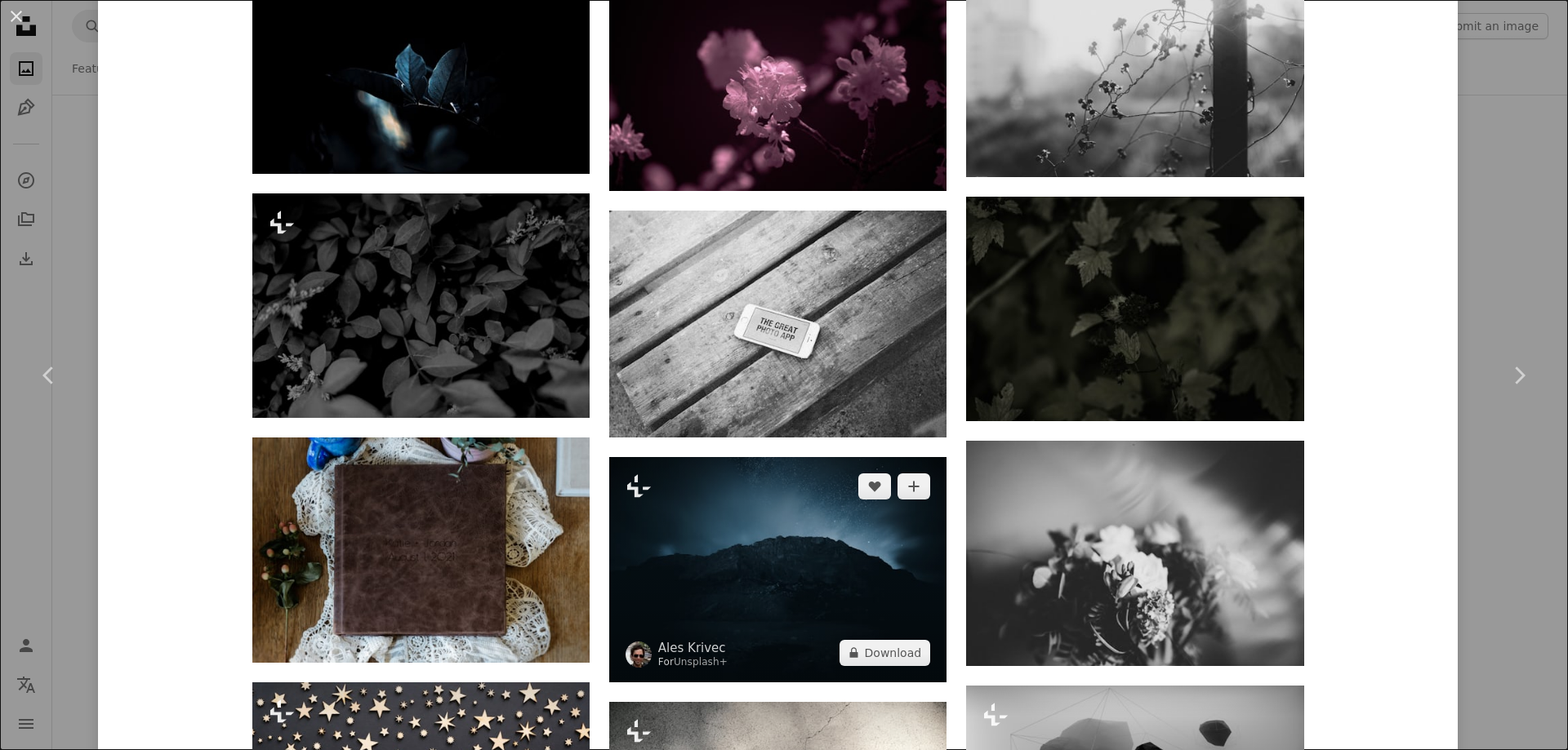
click at [762, 519] on img at bounding box center [778, 570] width 337 height 225
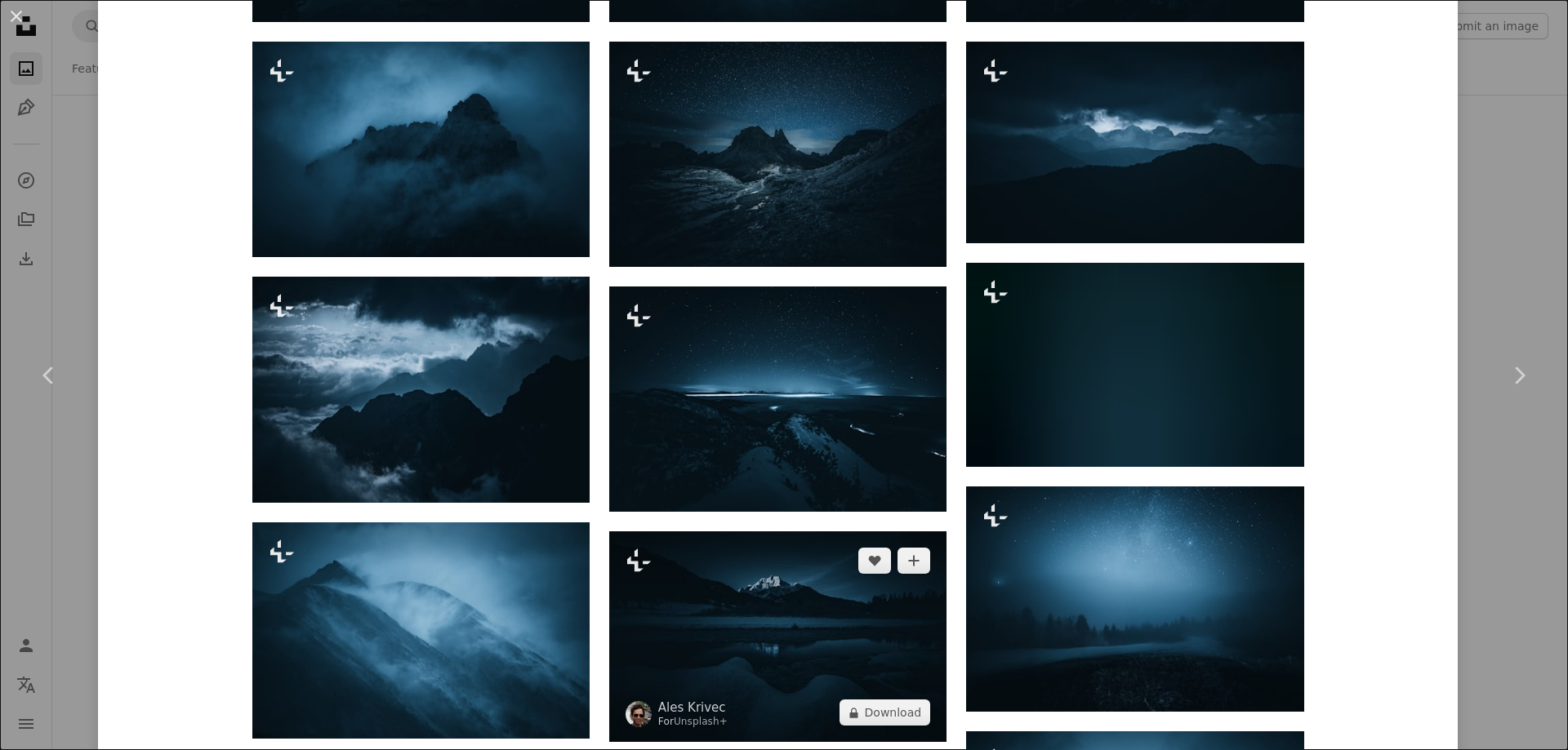
scroll to position [1960, 0]
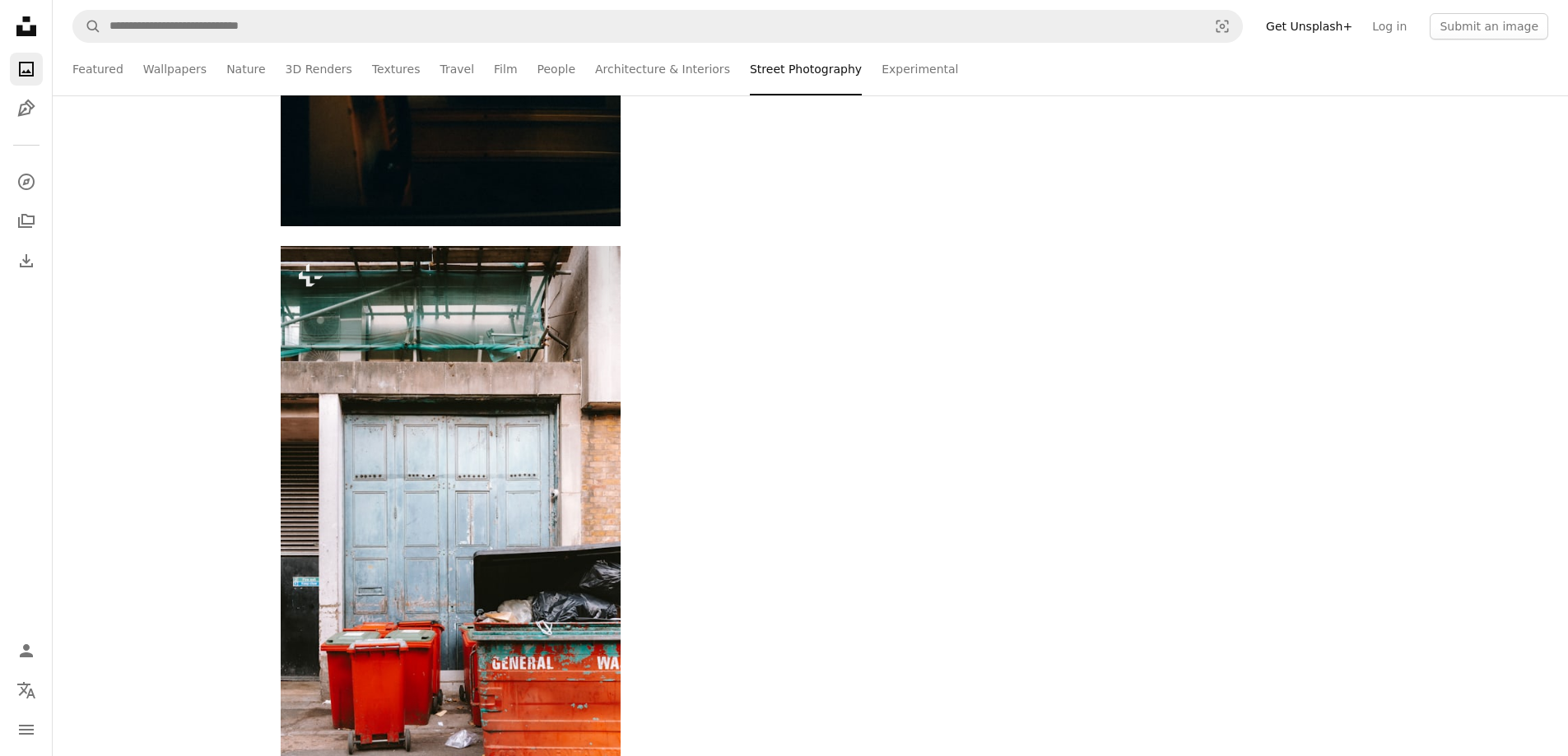
scroll to position [8313, 0]
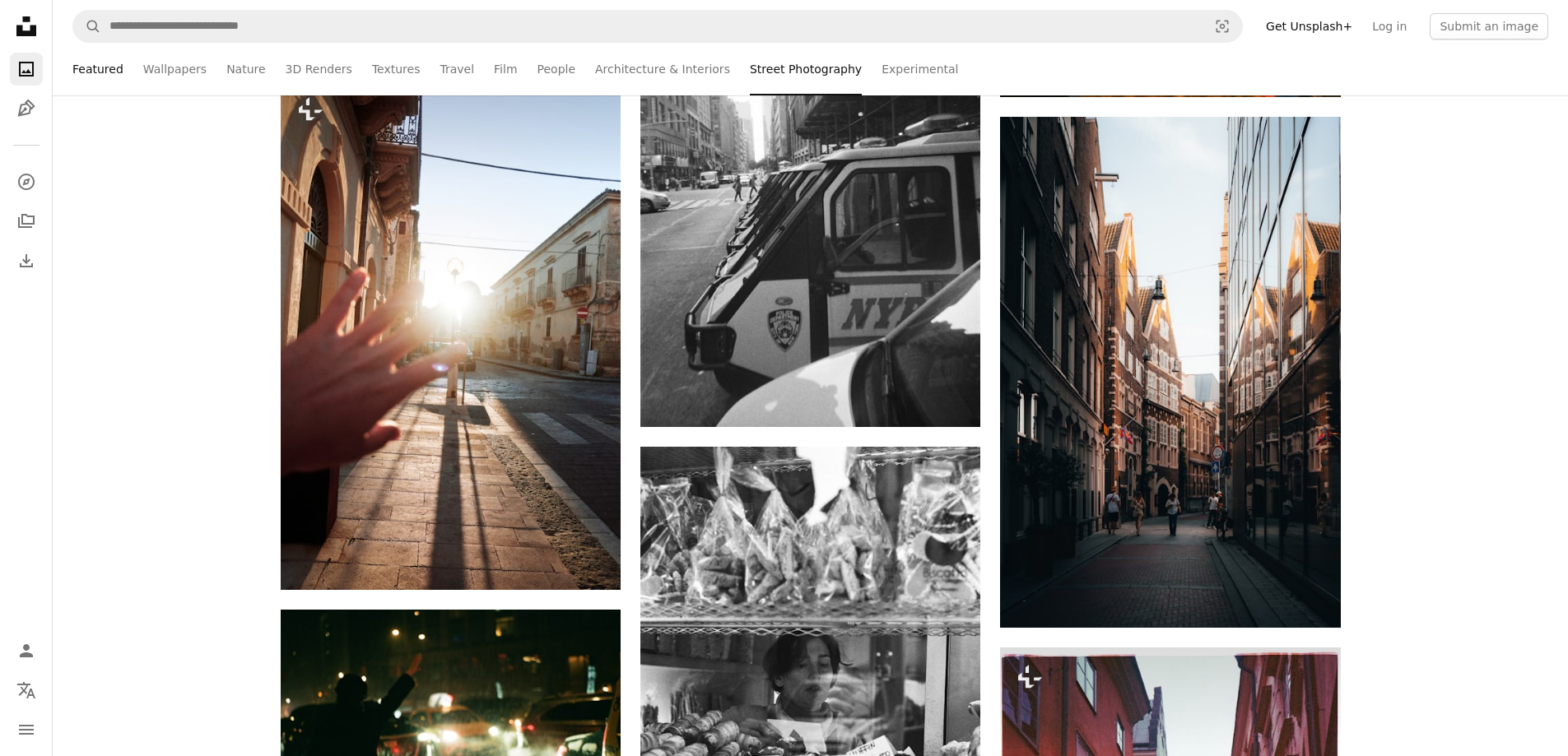
click at [92, 63] on link "Featured" at bounding box center [98, 69] width 51 height 52
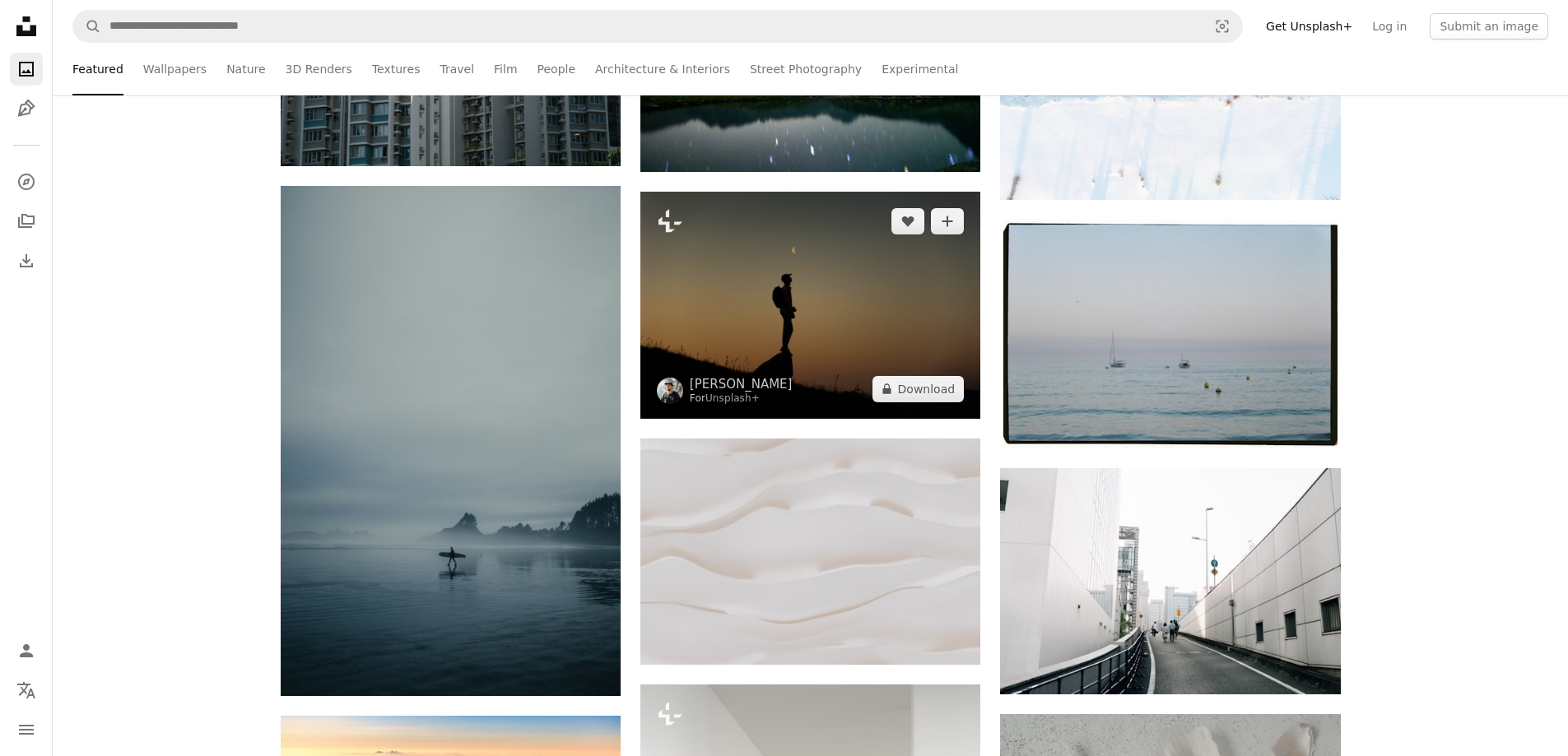
scroll to position [329, 0]
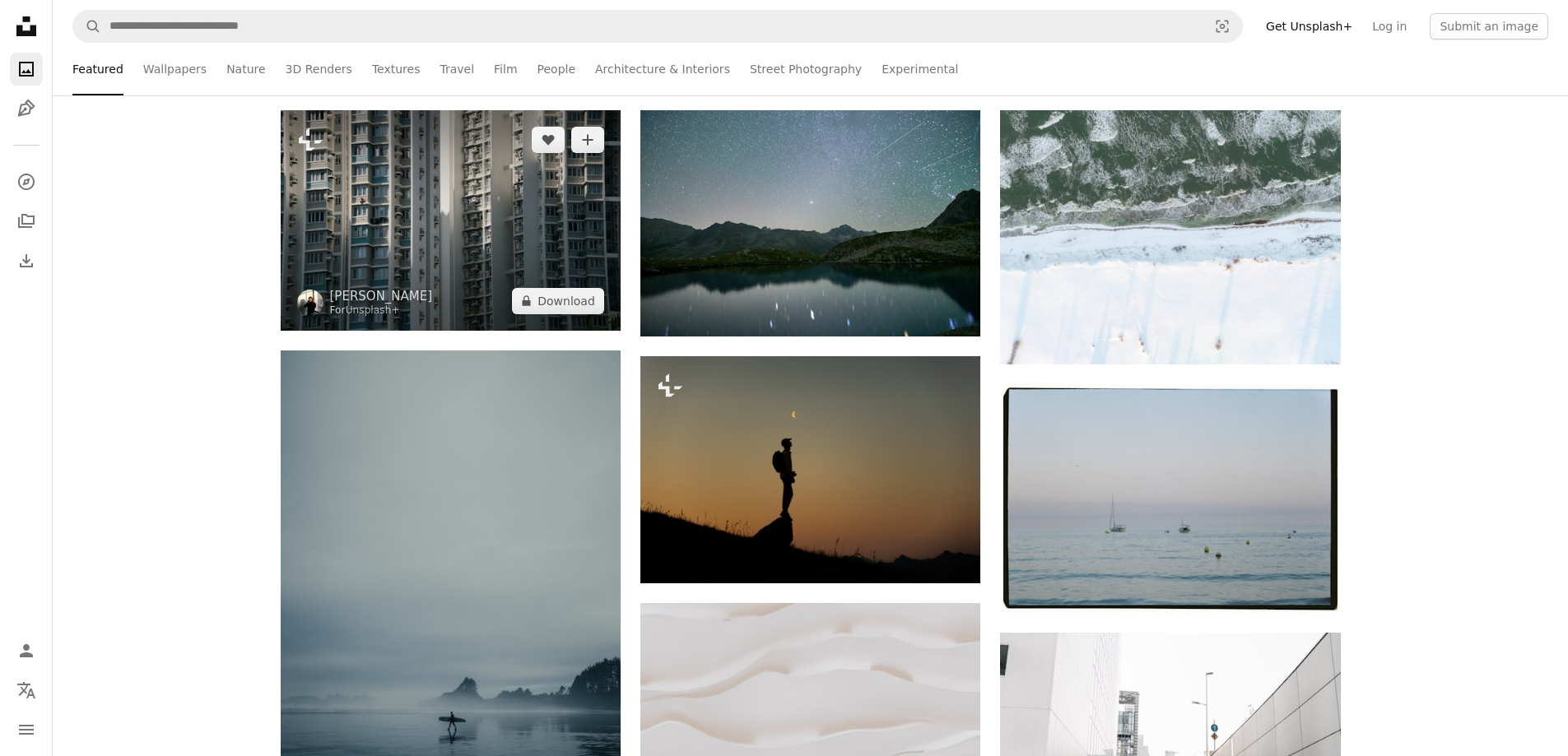
click at [559, 266] on img at bounding box center [450, 220] width 340 height 220
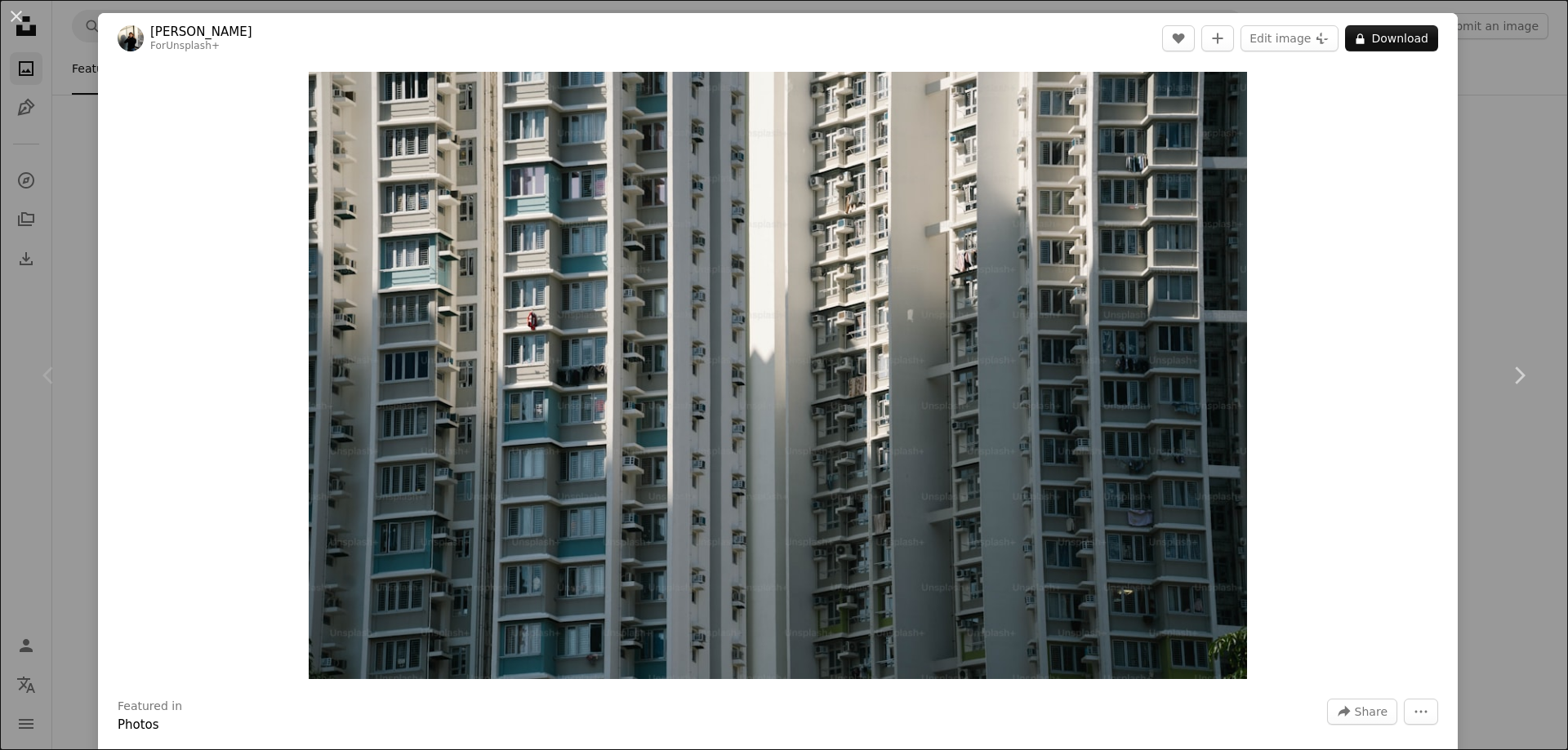
click at [1482, 285] on div "An X shape Chevron left Chevron right [PERSON_NAME] For Unsplash+ A heart A plu…" at bounding box center [784, 375] width 1568 height 750
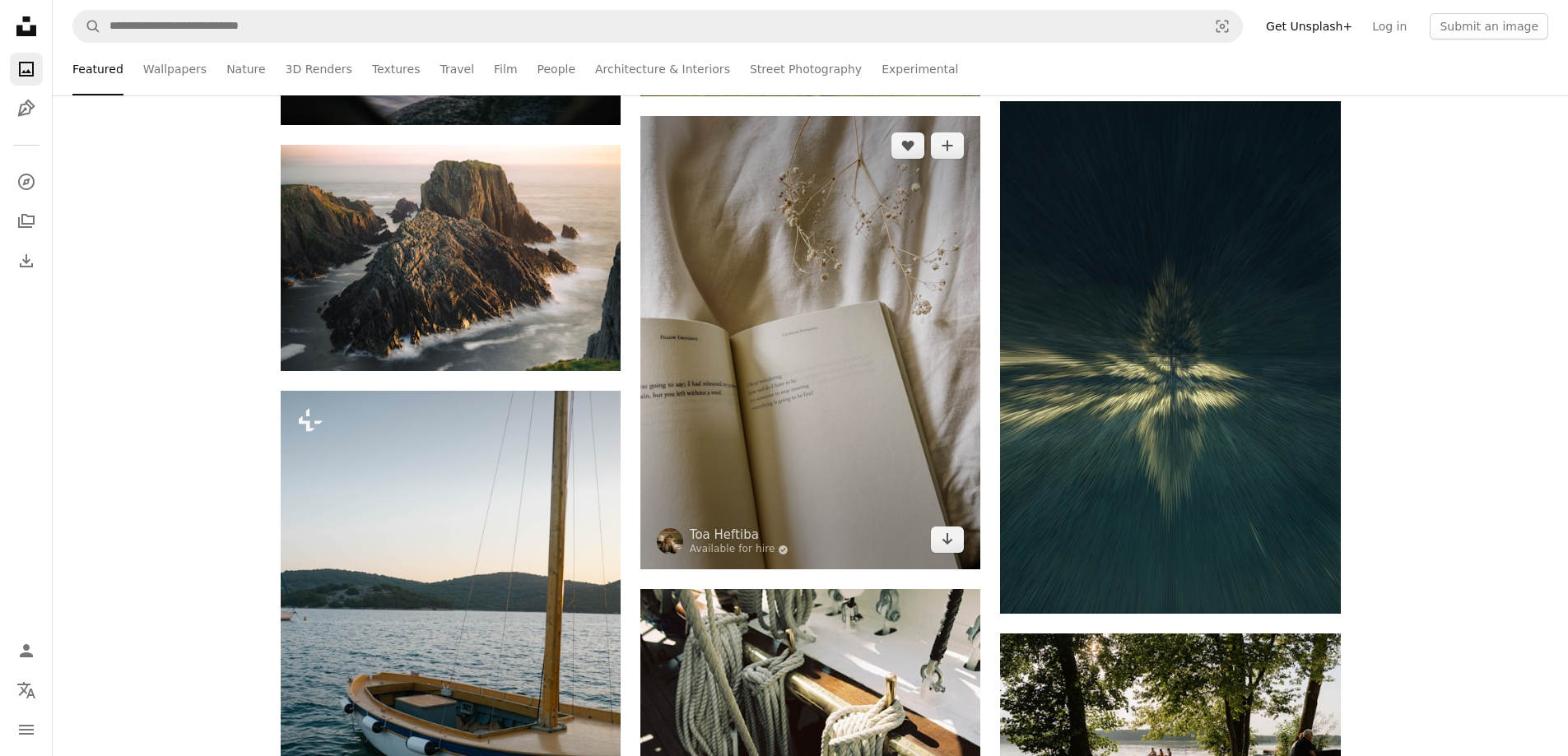
scroll to position [4115, 0]
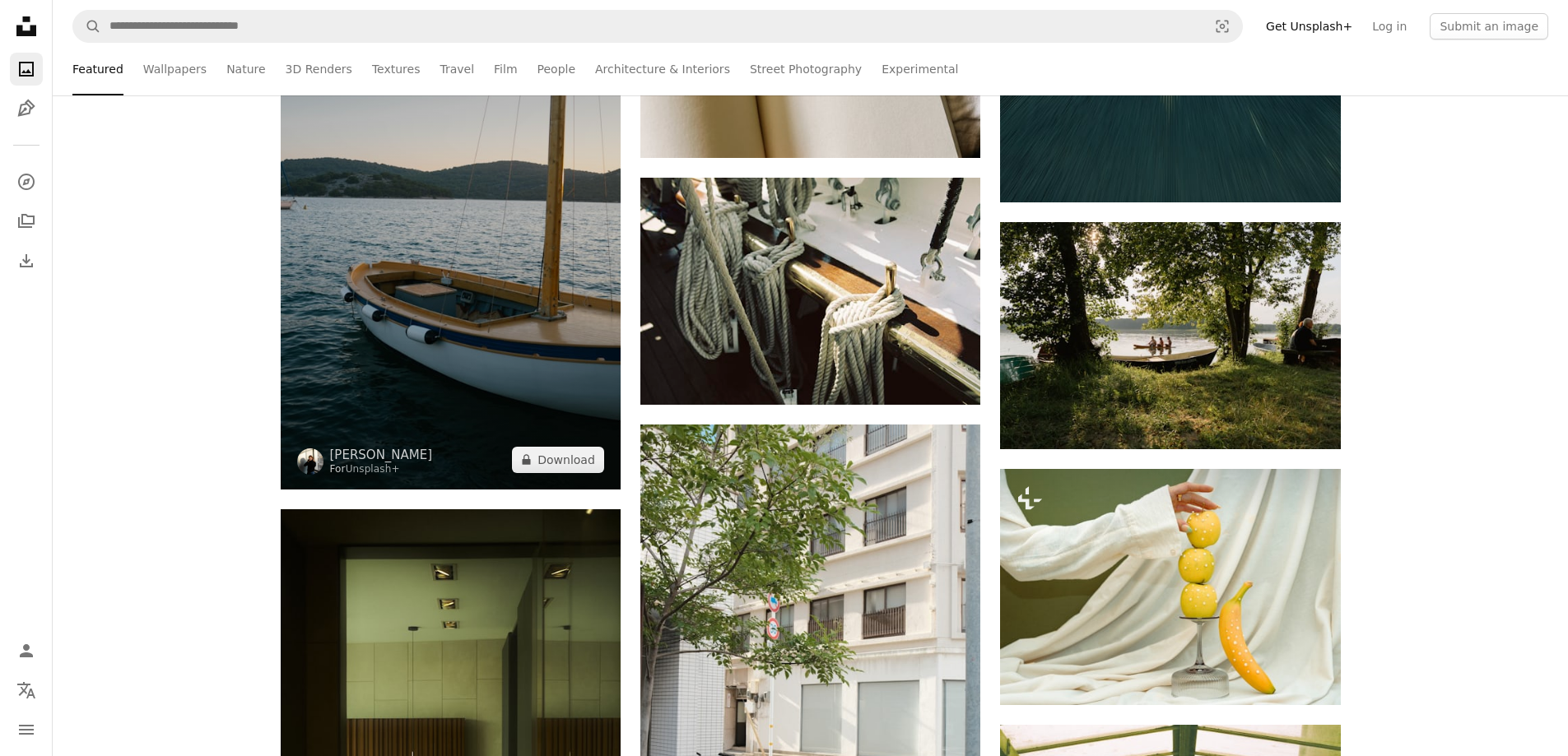
click at [554, 372] on img at bounding box center [450, 234] width 340 height 510
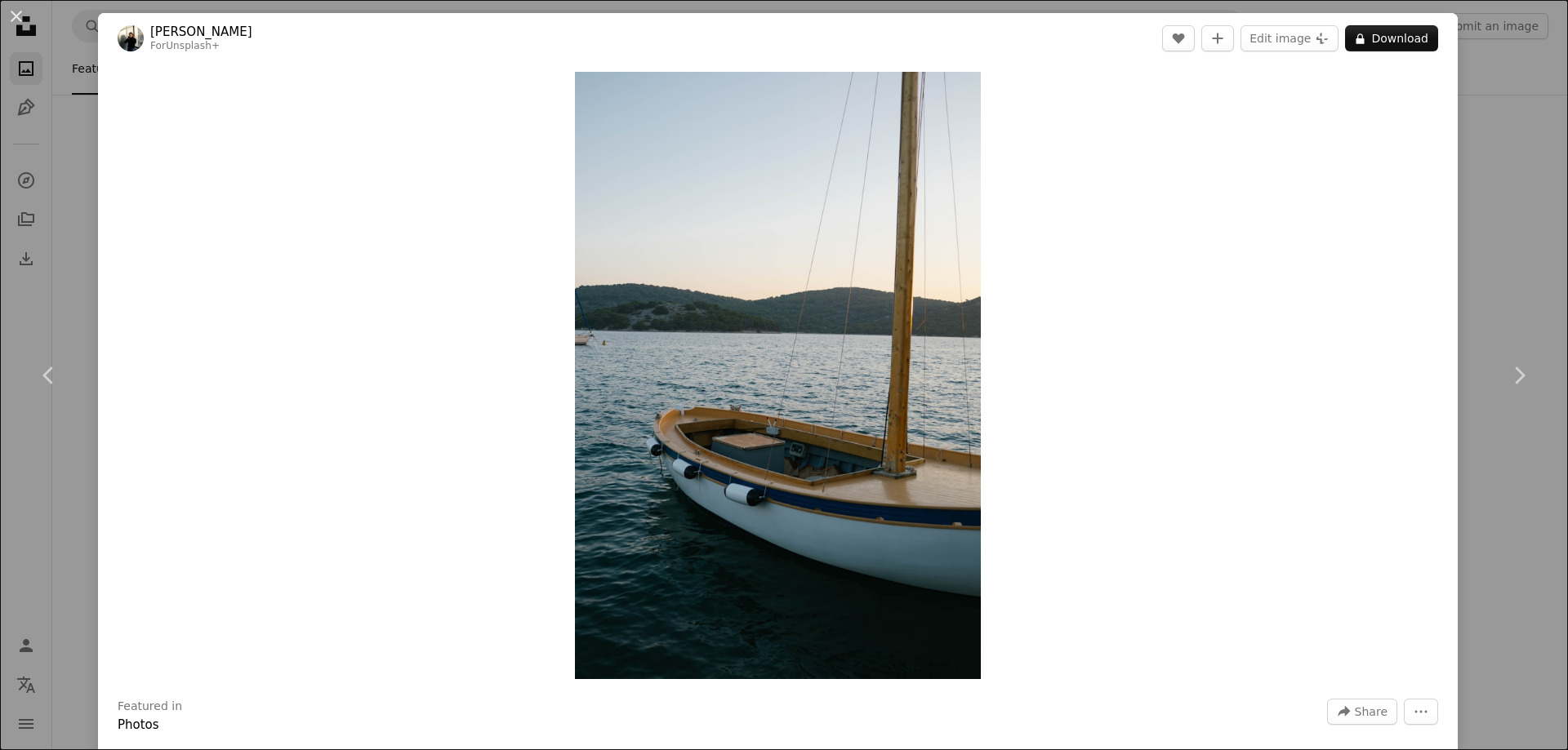
click at [1509, 259] on div "An X shape Chevron left Chevron right [PERSON_NAME] For Unsplash+ A heart A plu…" at bounding box center [784, 375] width 1568 height 750
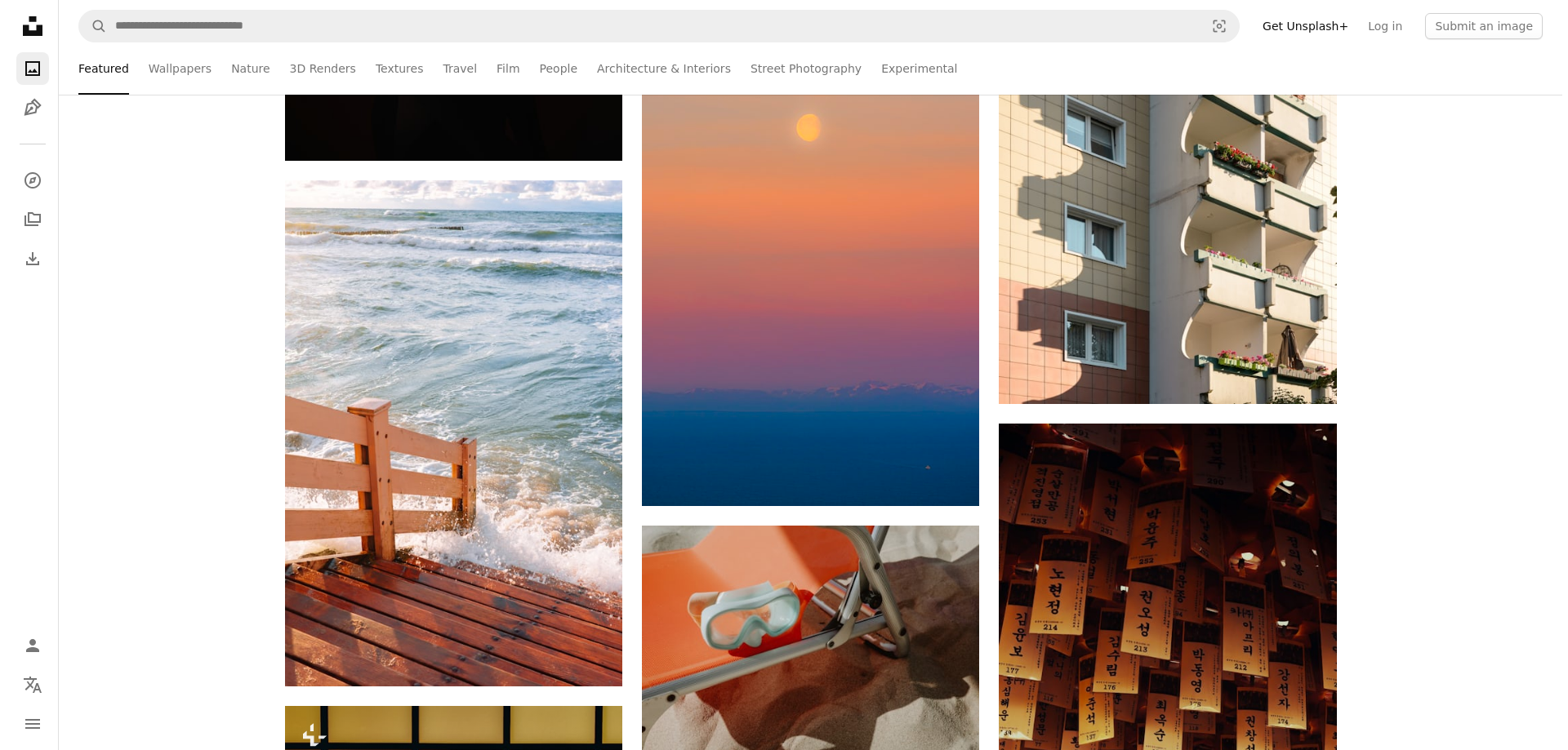
scroll to position [5879, 0]
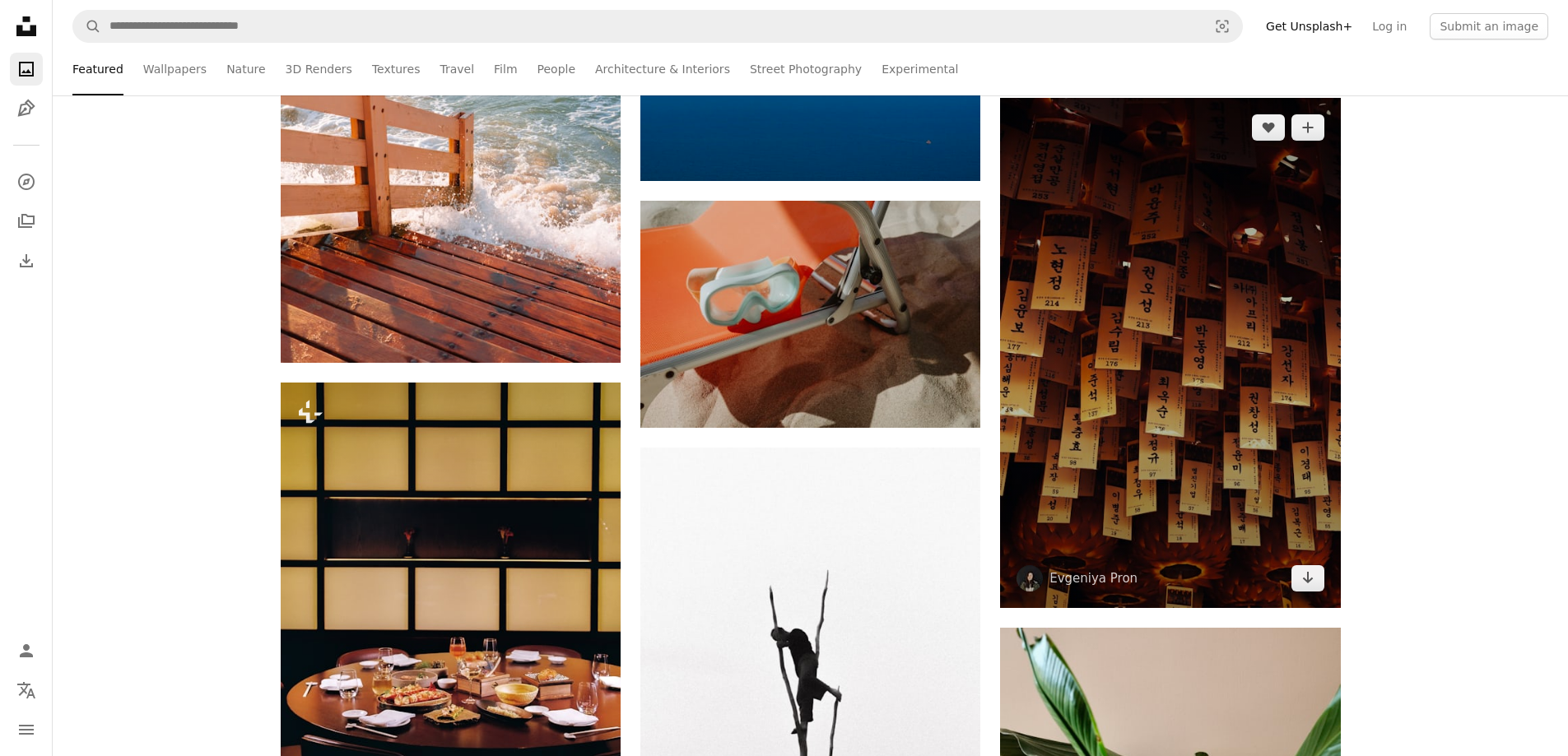
click at [1223, 351] on img at bounding box center [1169, 353] width 340 height 510
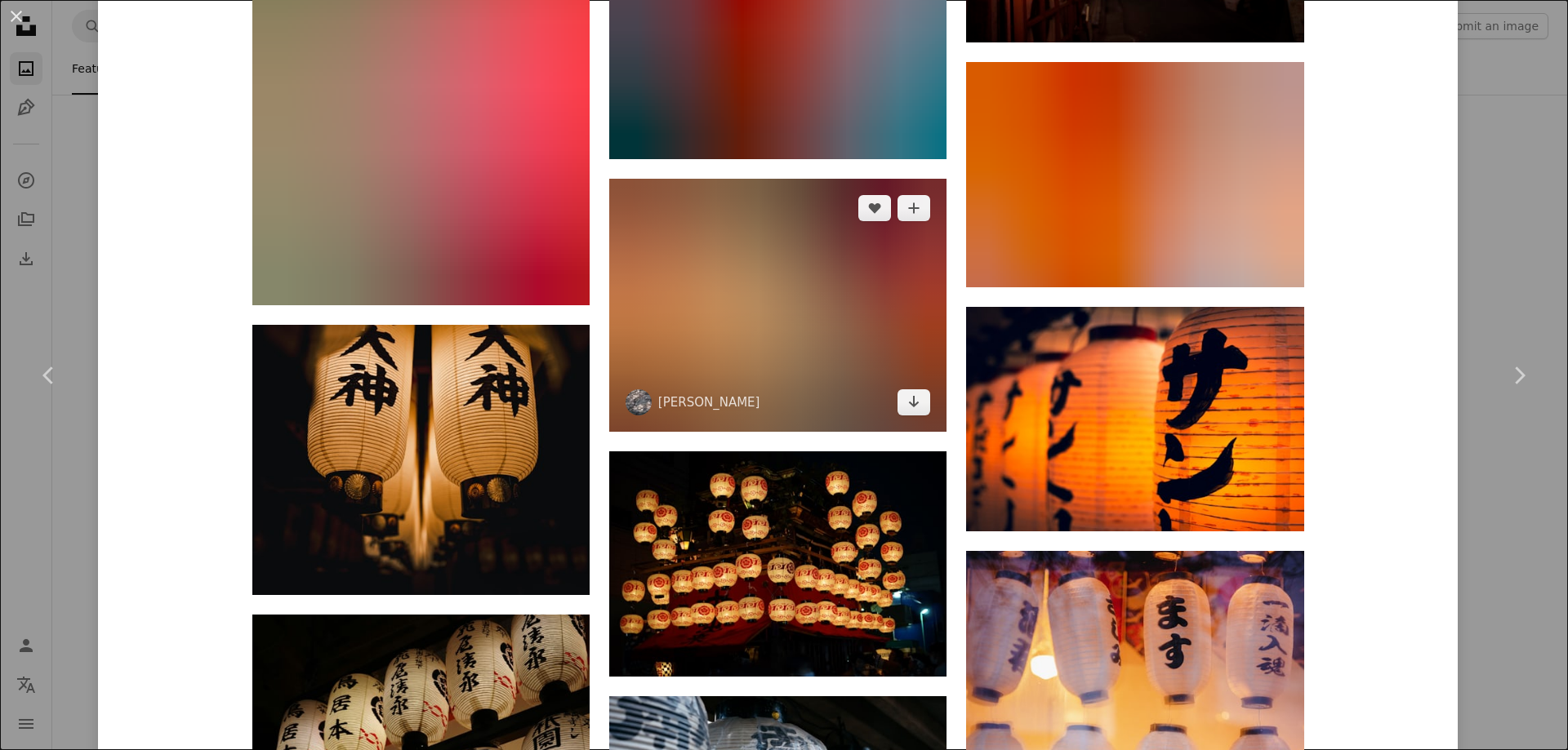
scroll to position [4572, 0]
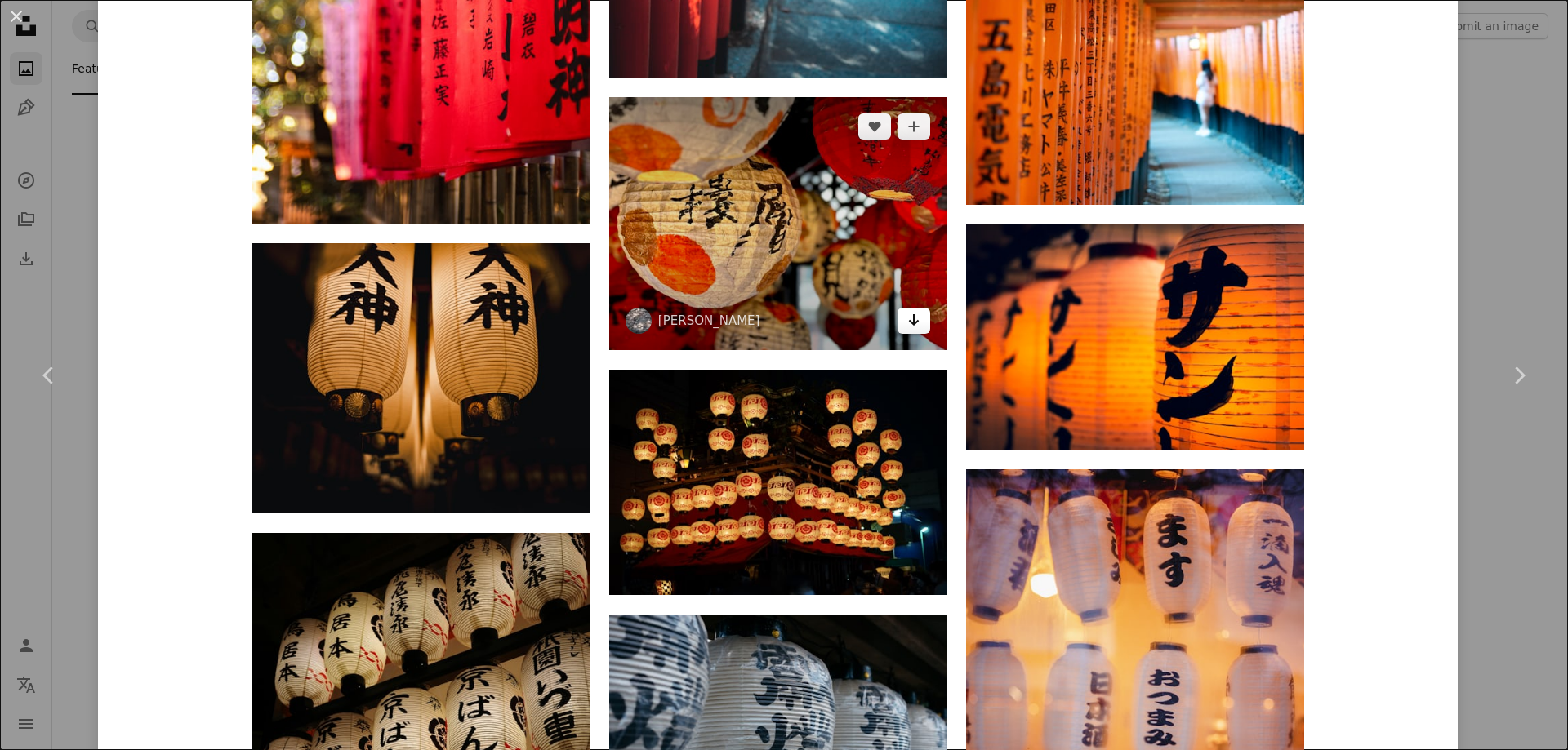
click at [907, 316] on icon "Arrow pointing down" at bounding box center [913, 320] width 13 height 20
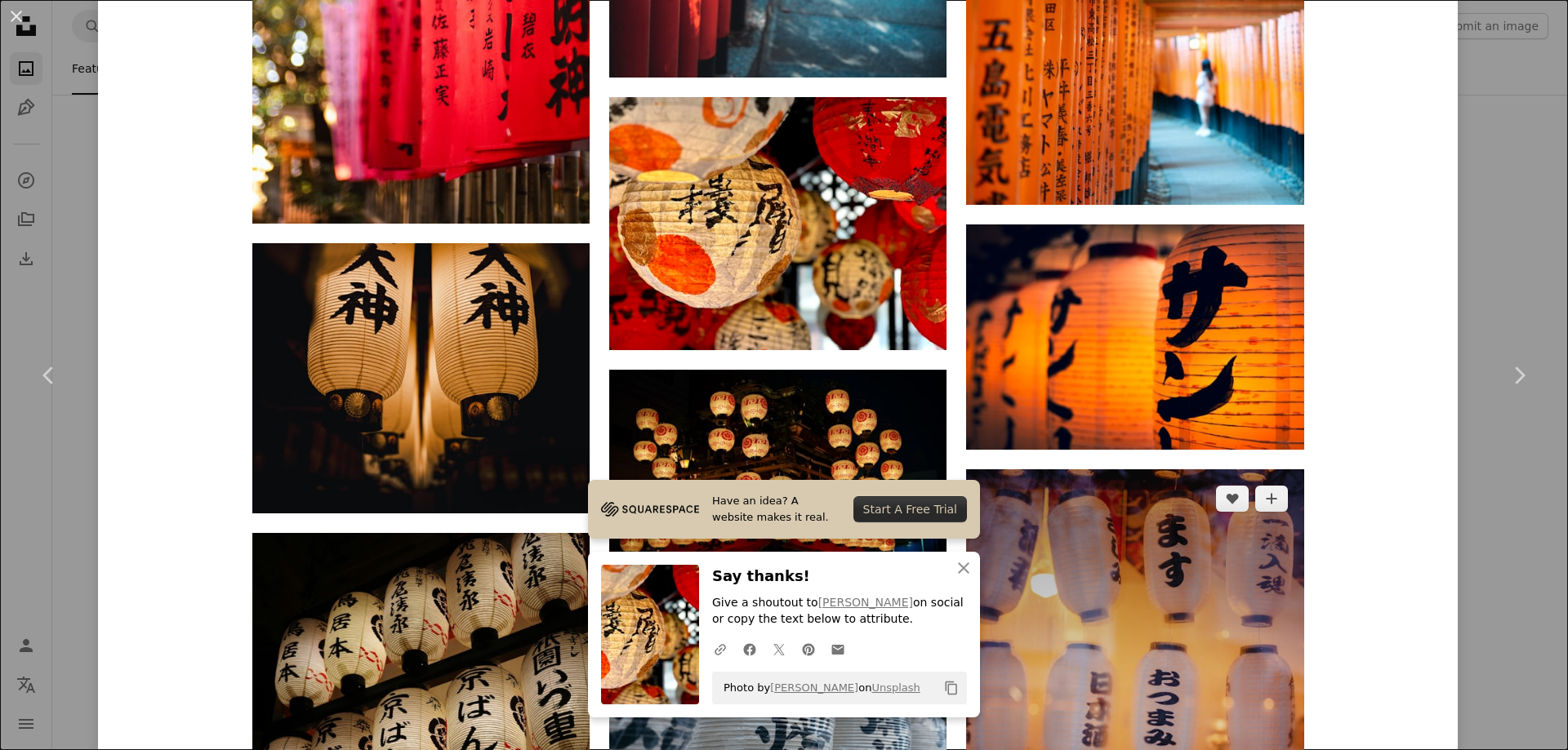
drag, startPoint x: 802, startPoint y: 260, endPoint x: 1114, endPoint y: 527, distance: 410.6
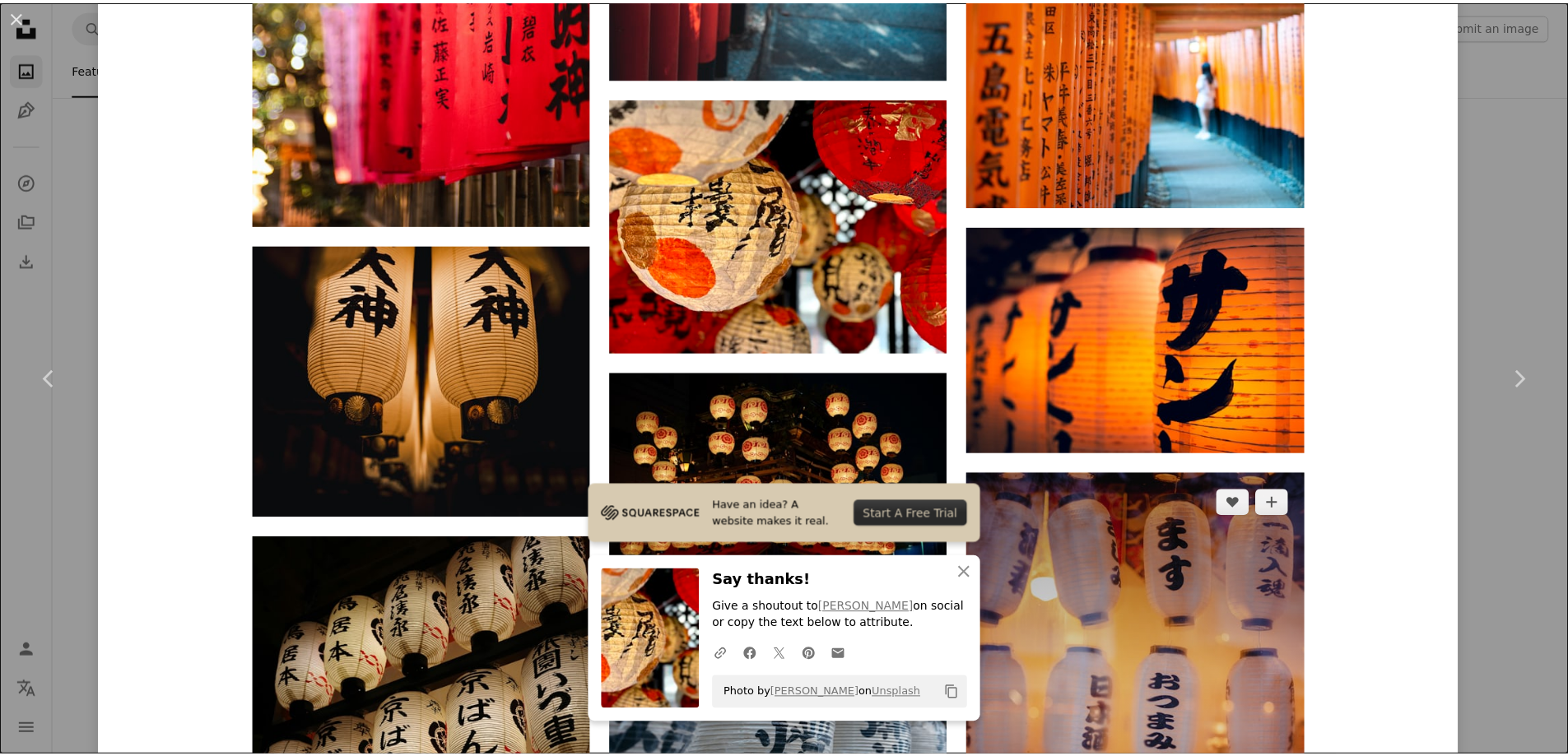
scroll to position [4692, 0]
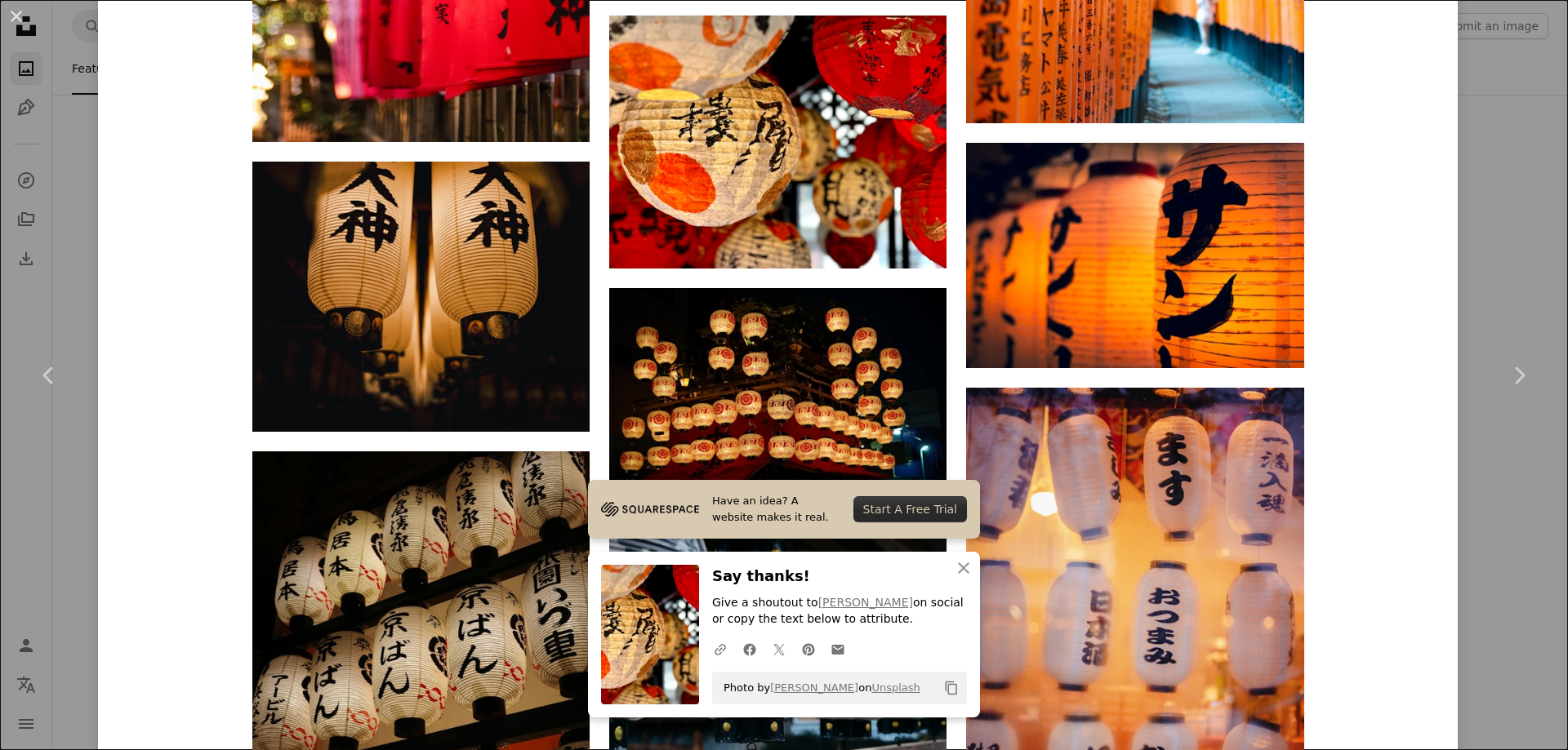
drag, startPoint x: 1114, startPoint y: 527, endPoint x: 1449, endPoint y: 483, distance: 337.9
click at [1456, 483] on div "An X shape Chevron left Chevron right Have an idea? A website makes it real. St…" at bounding box center [784, 375] width 1568 height 750
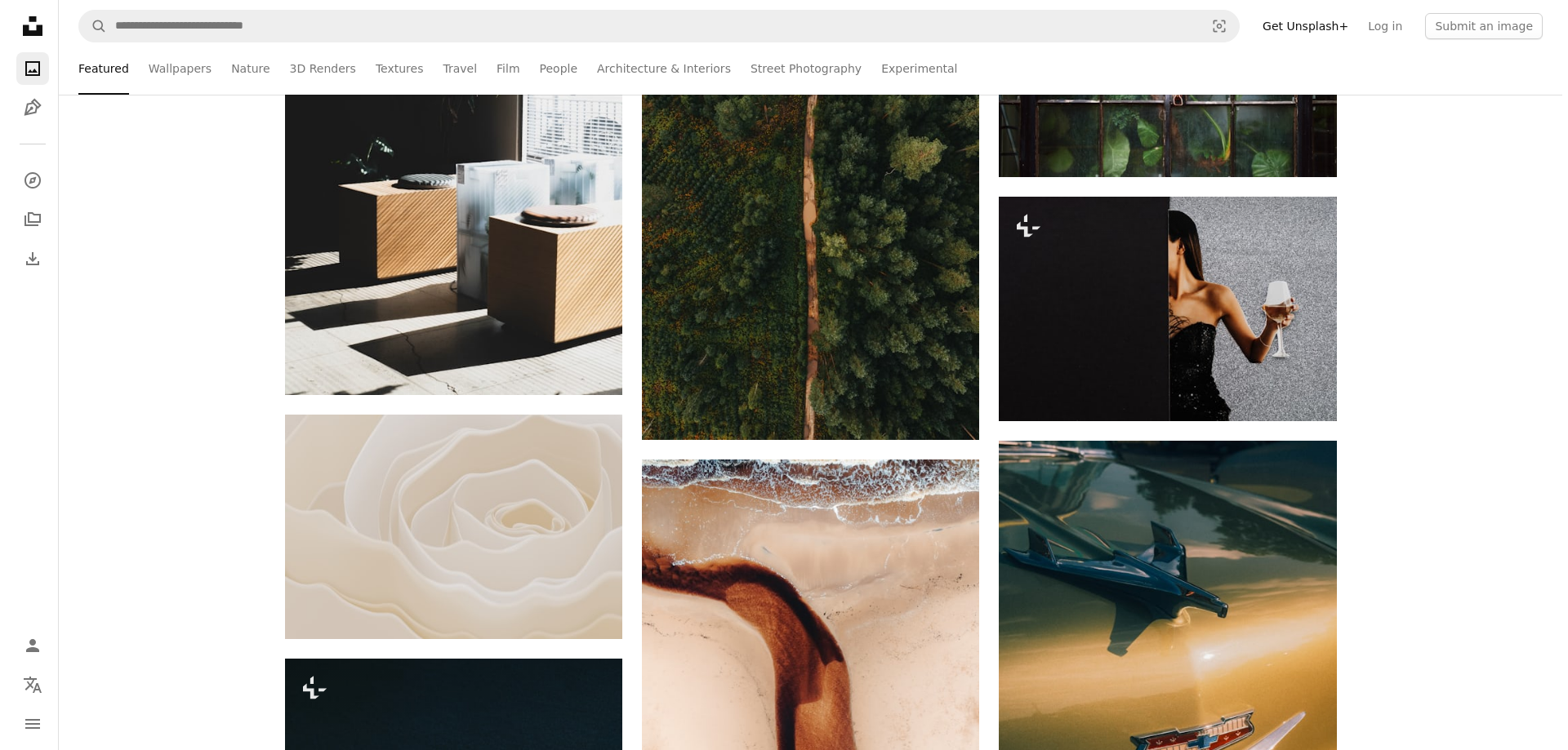
scroll to position [6940, 0]
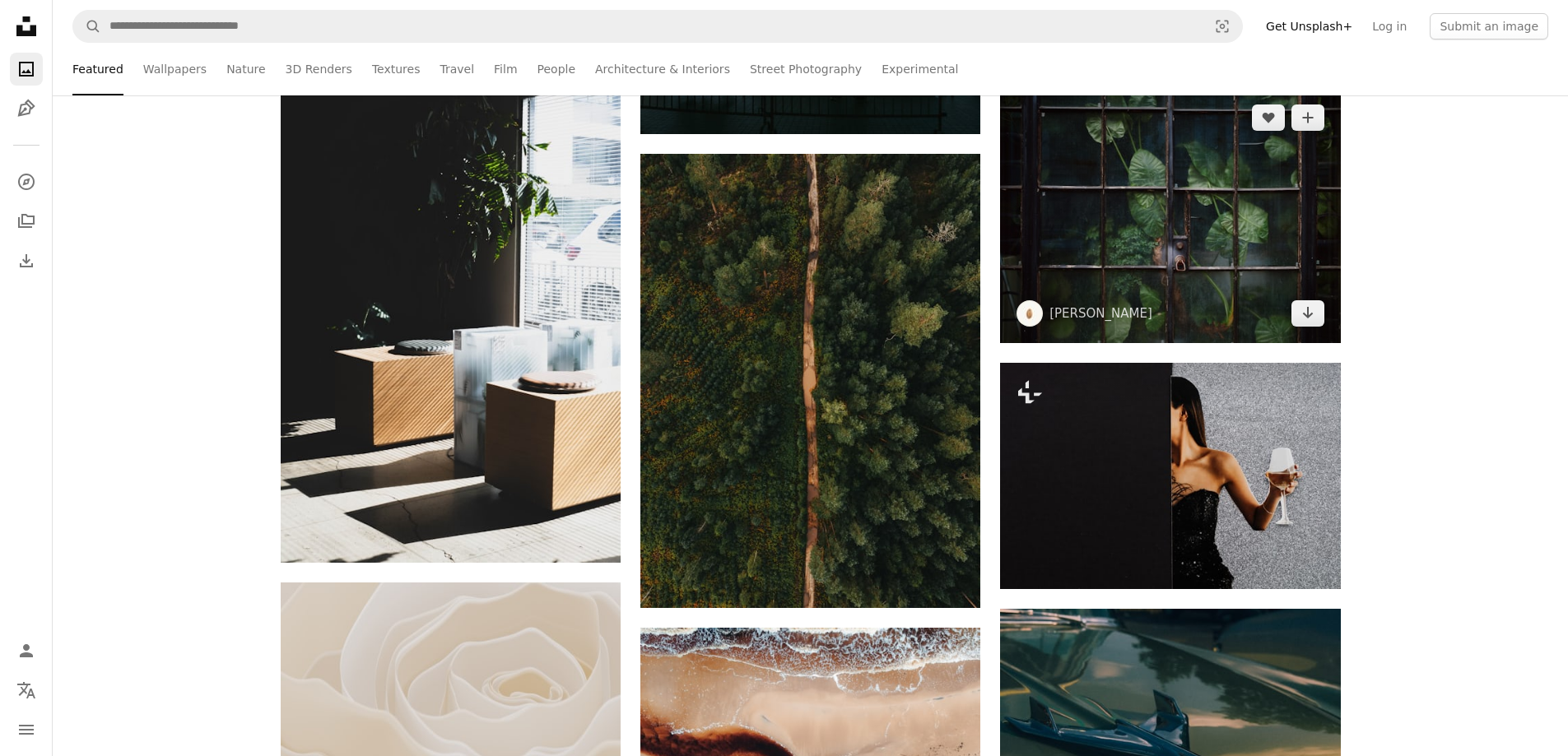
click at [1169, 268] on img at bounding box center [1169, 216] width 340 height 255
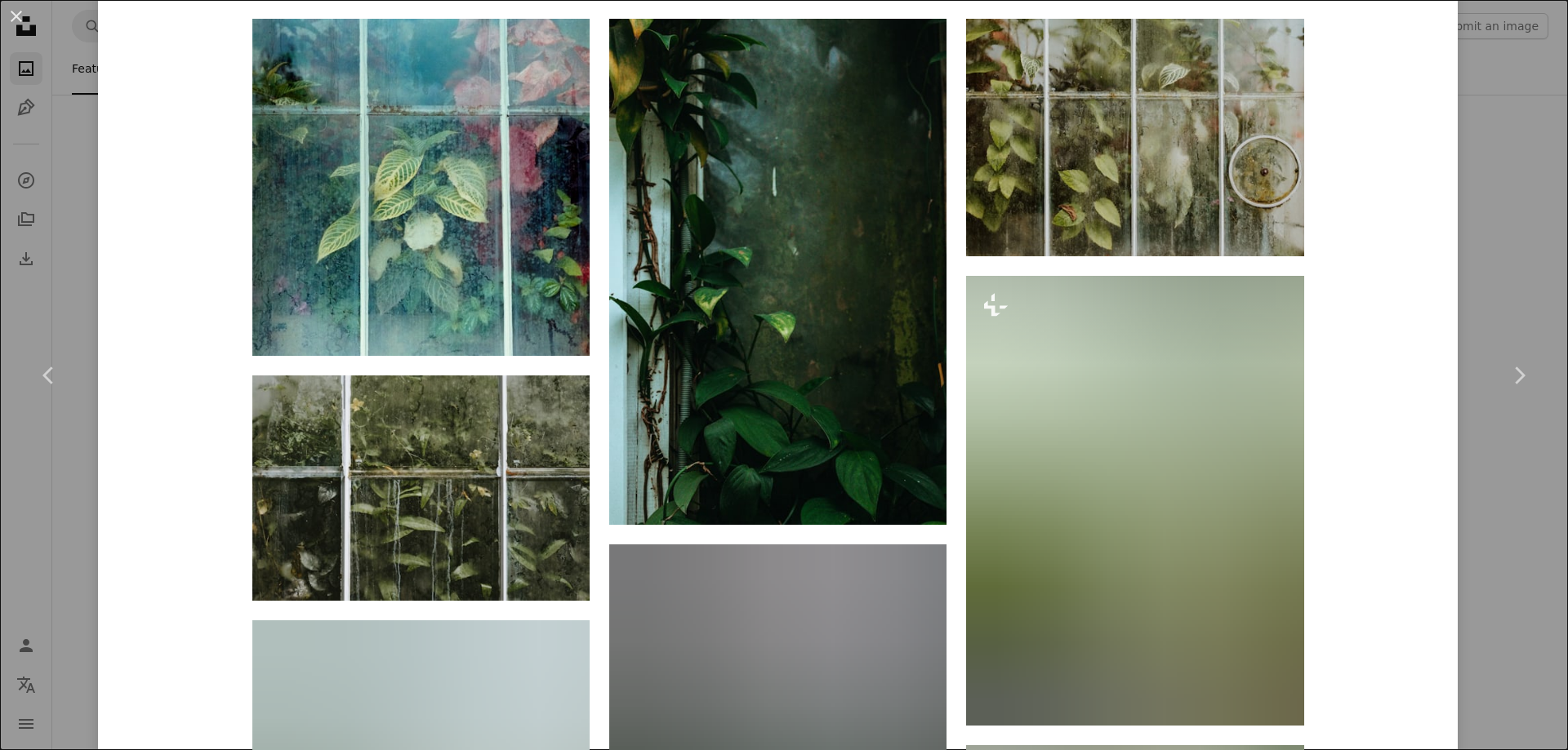
scroll to position [1633, 0]
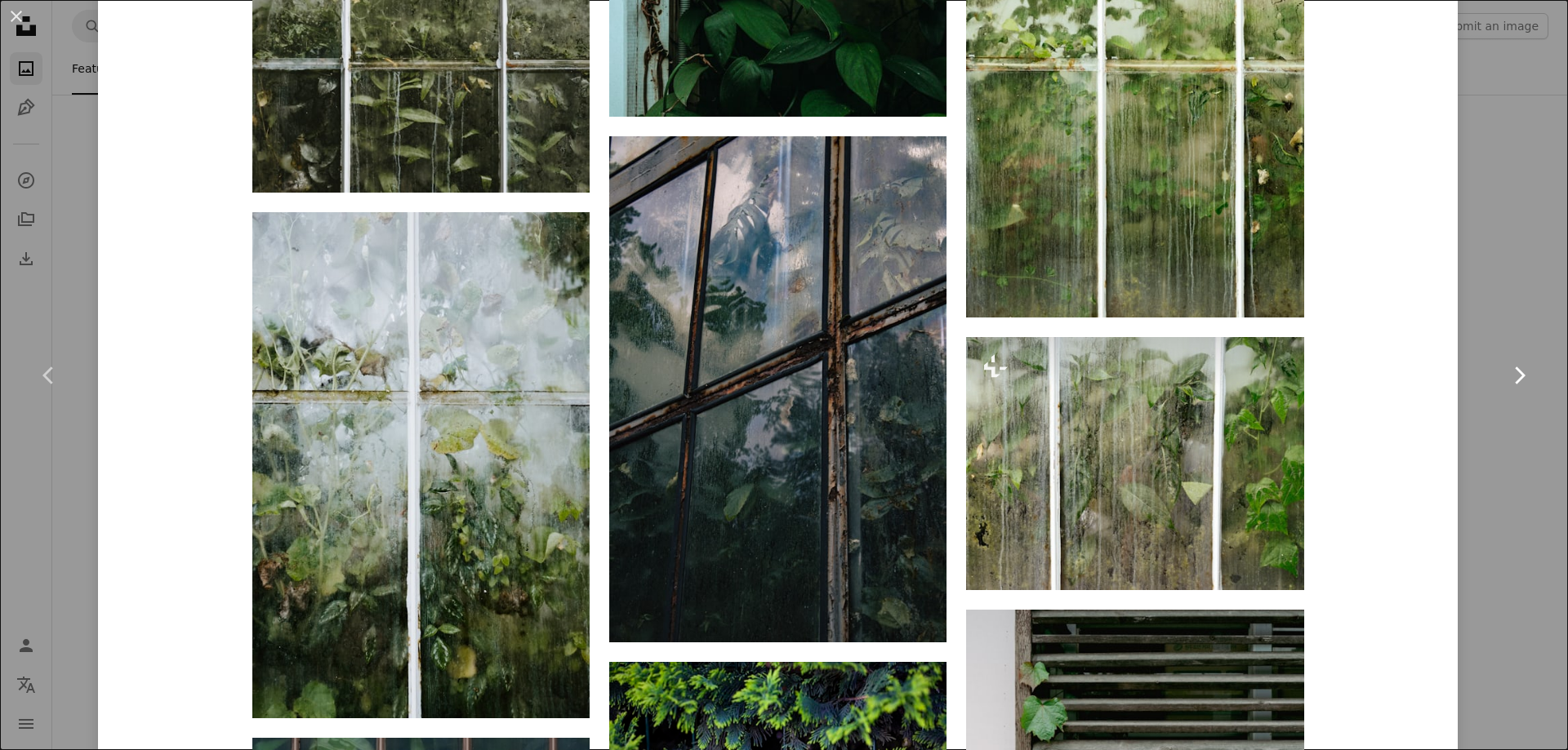
click at [1470, 343] on link "Chevron right" at bounding box center [1519, 375] width 98 height 157
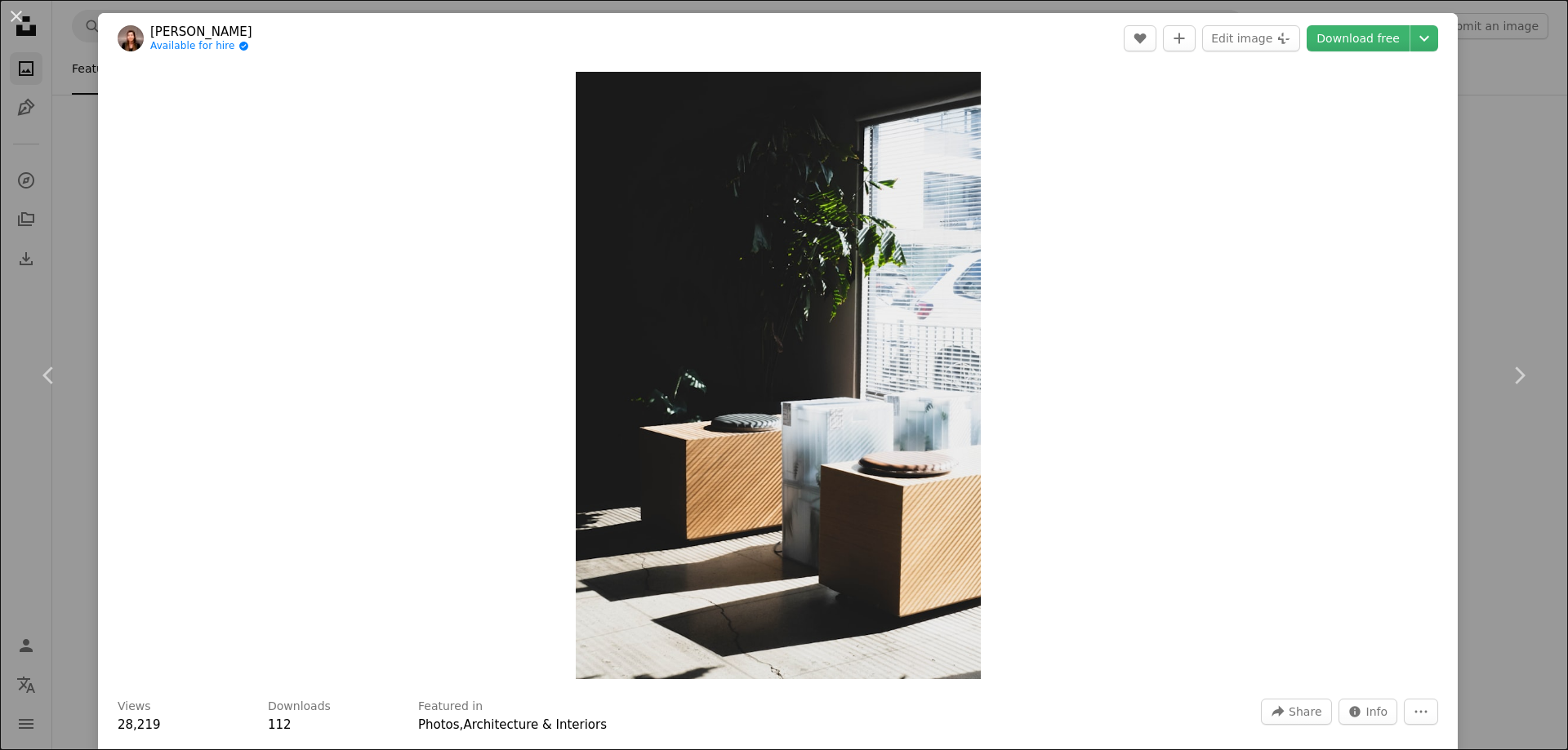
click at [1482, 216] on div "An X shape Chevron left Chevron right [PERSON_NAME] Available for hire A checkm…" at bounding box center [784, 375] width 1568 height 750
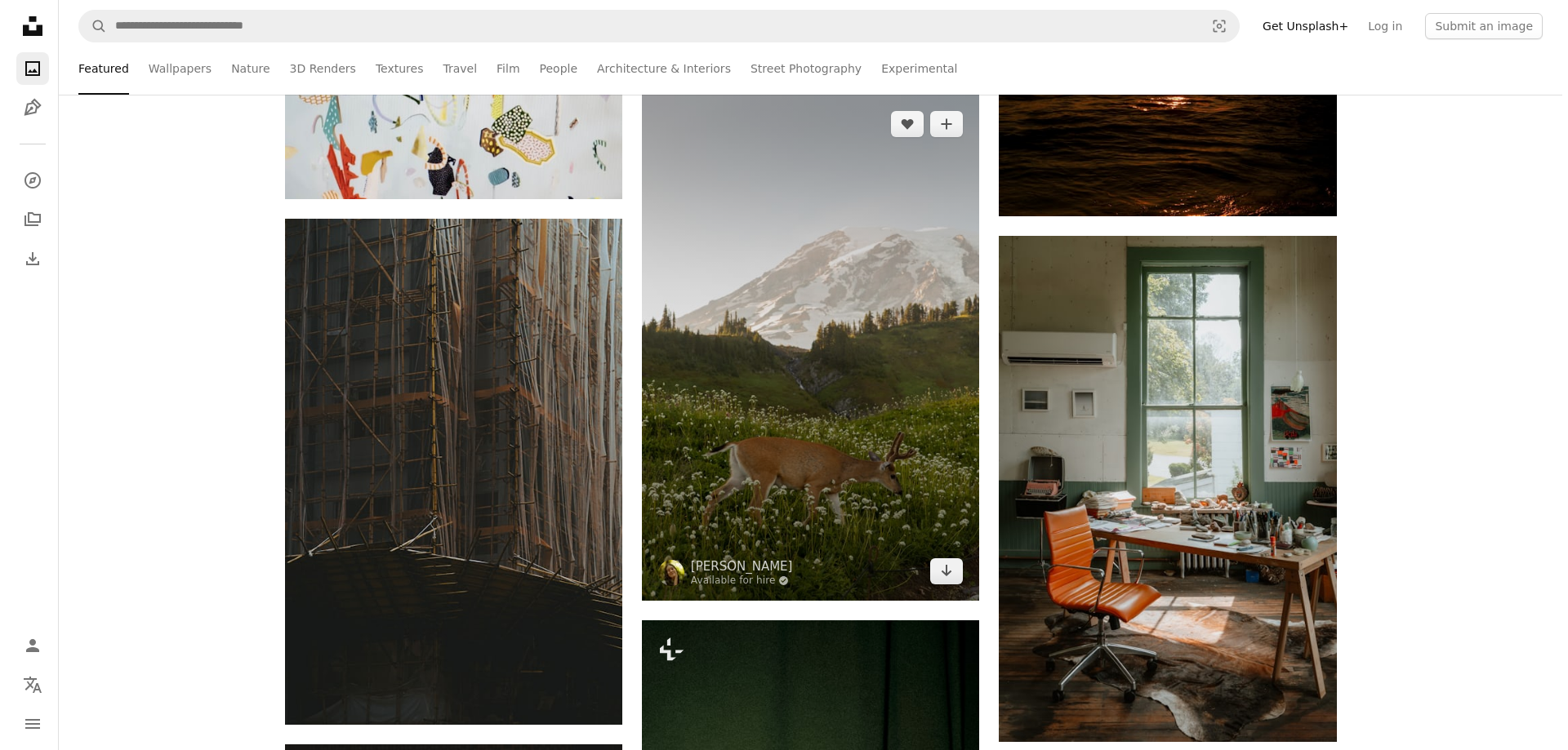
scroll to position [28741, 0]
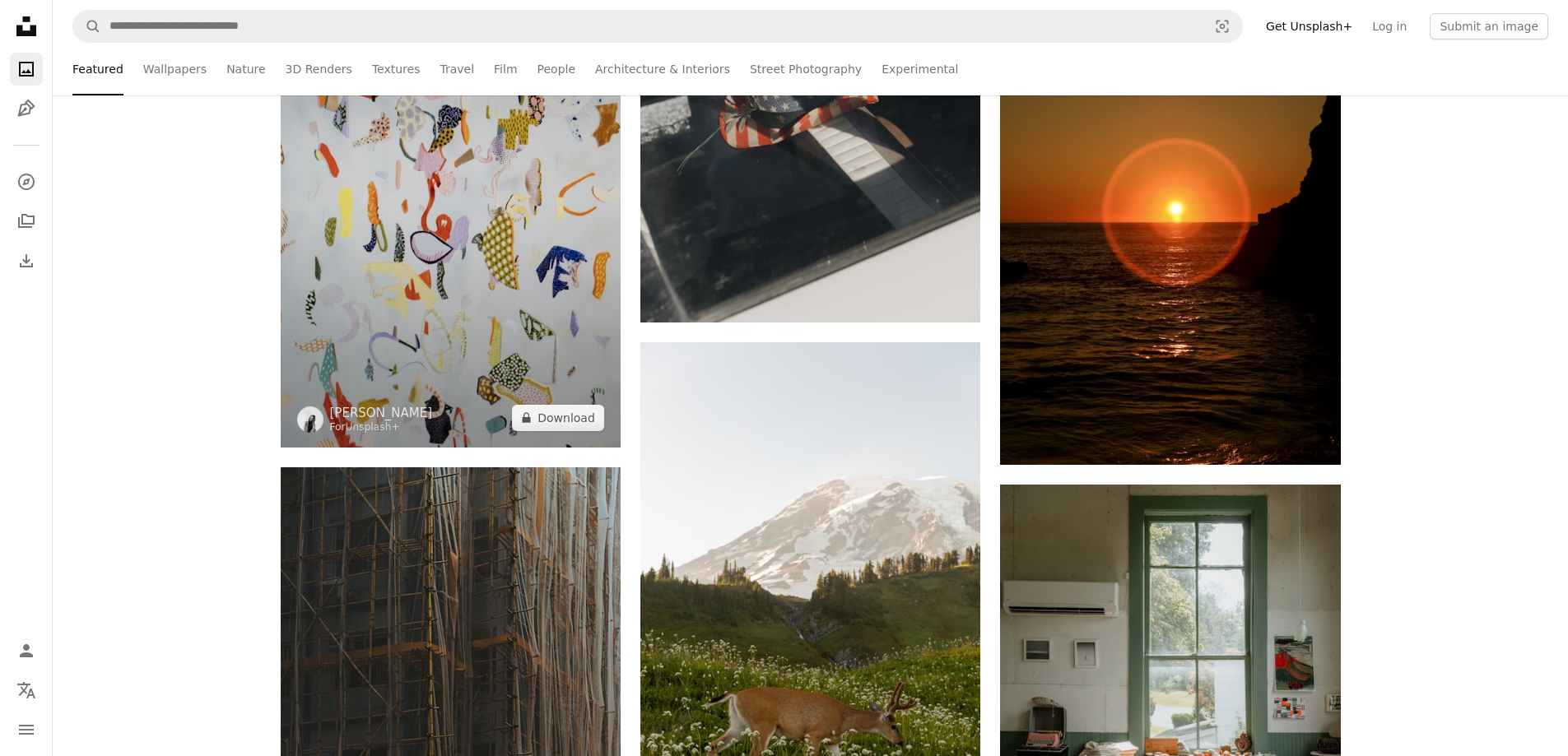
drag, startPoint x: 809, startPoint y: 382, endPoint x: 512, endPoint y: 334, distance: 300.9
click at [512, 334] on img at bounding box center [450, 186] width 340 height 520
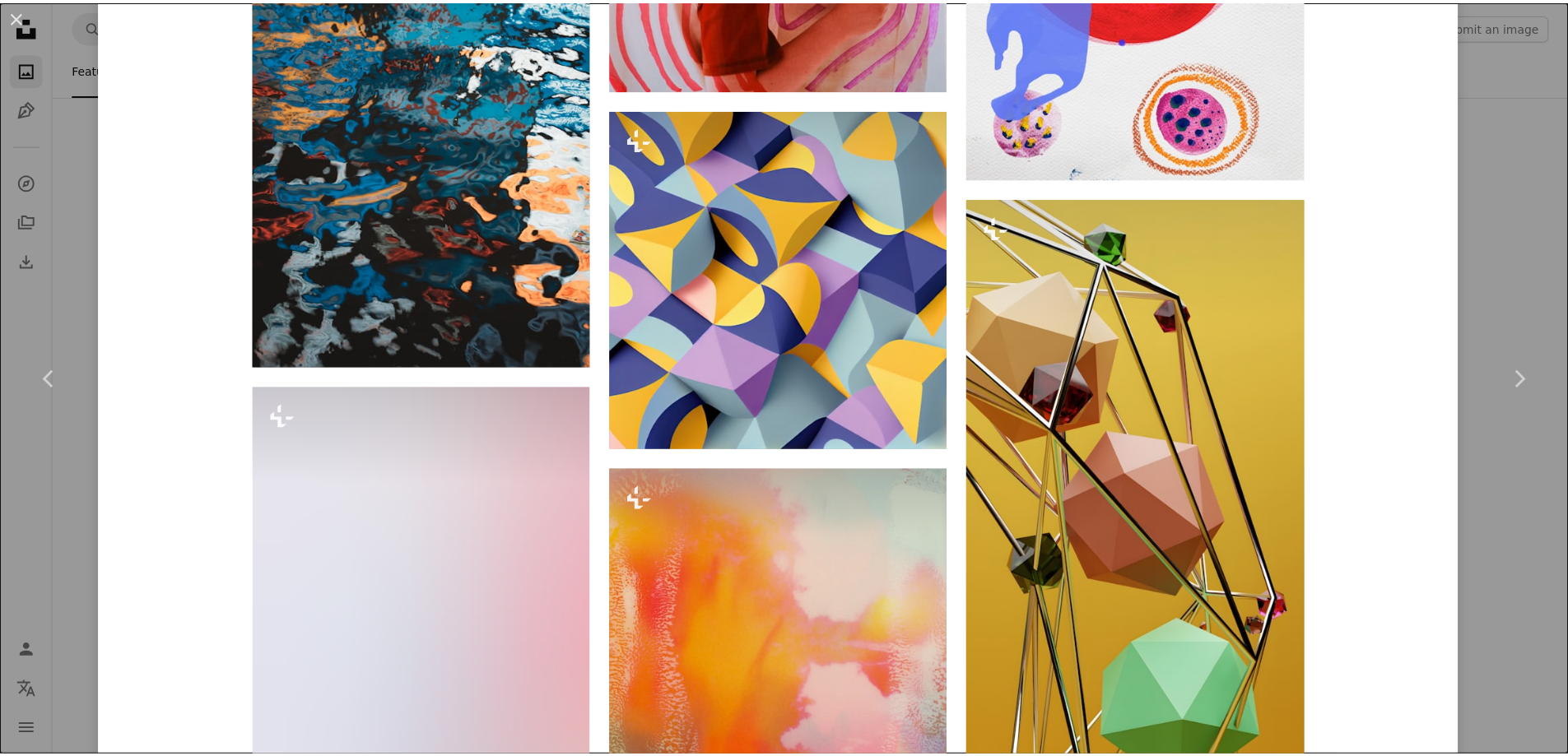
scroll to position [3292, 0]
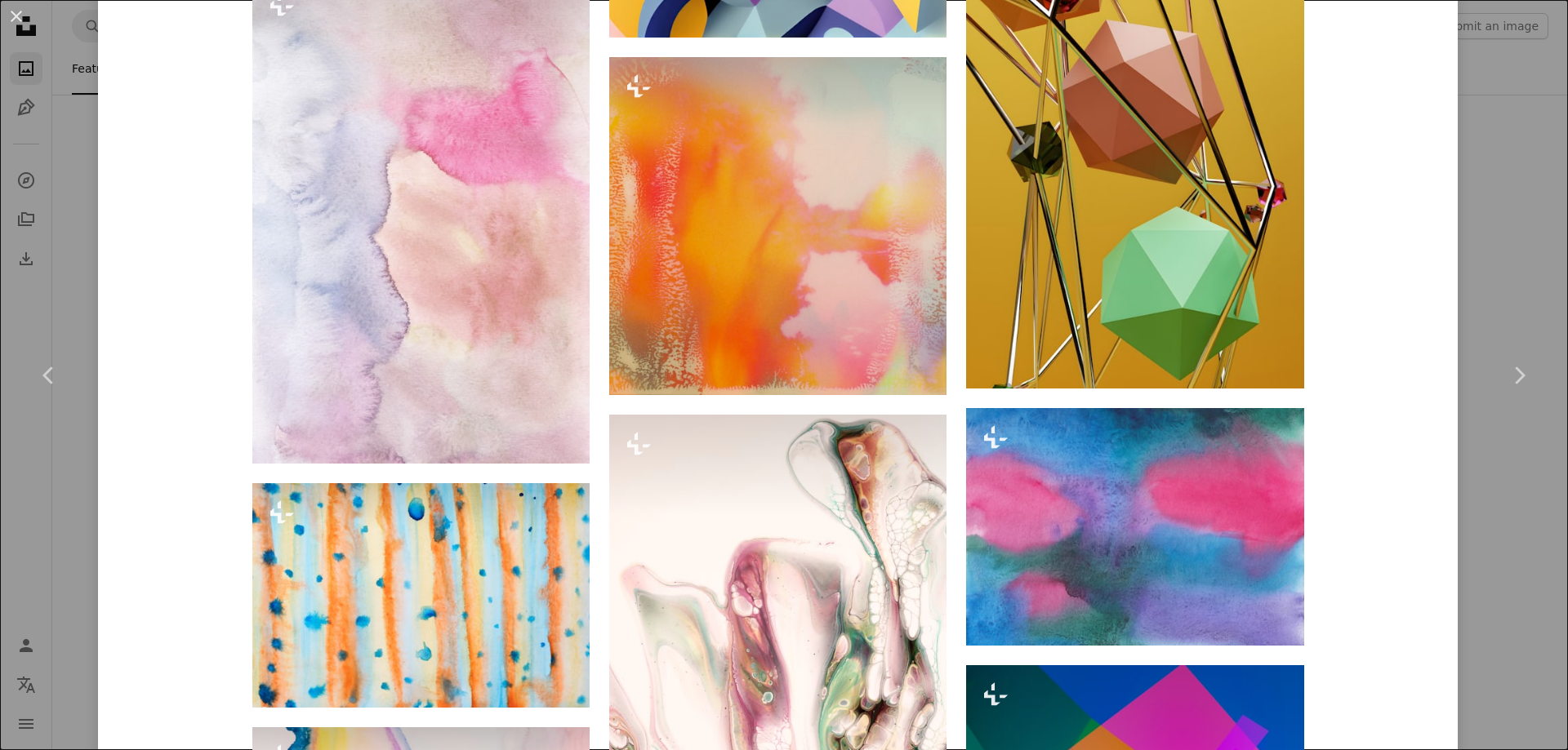
click at [1488, 270] on div "An X shape Chevron left Chevron right [PERSON_NAME] For Unsplash+ A heart A plu…" at bounding box center [784, 375] width 1568 height 750
